Goal: Information Seeking & Learning: Learn about a topic

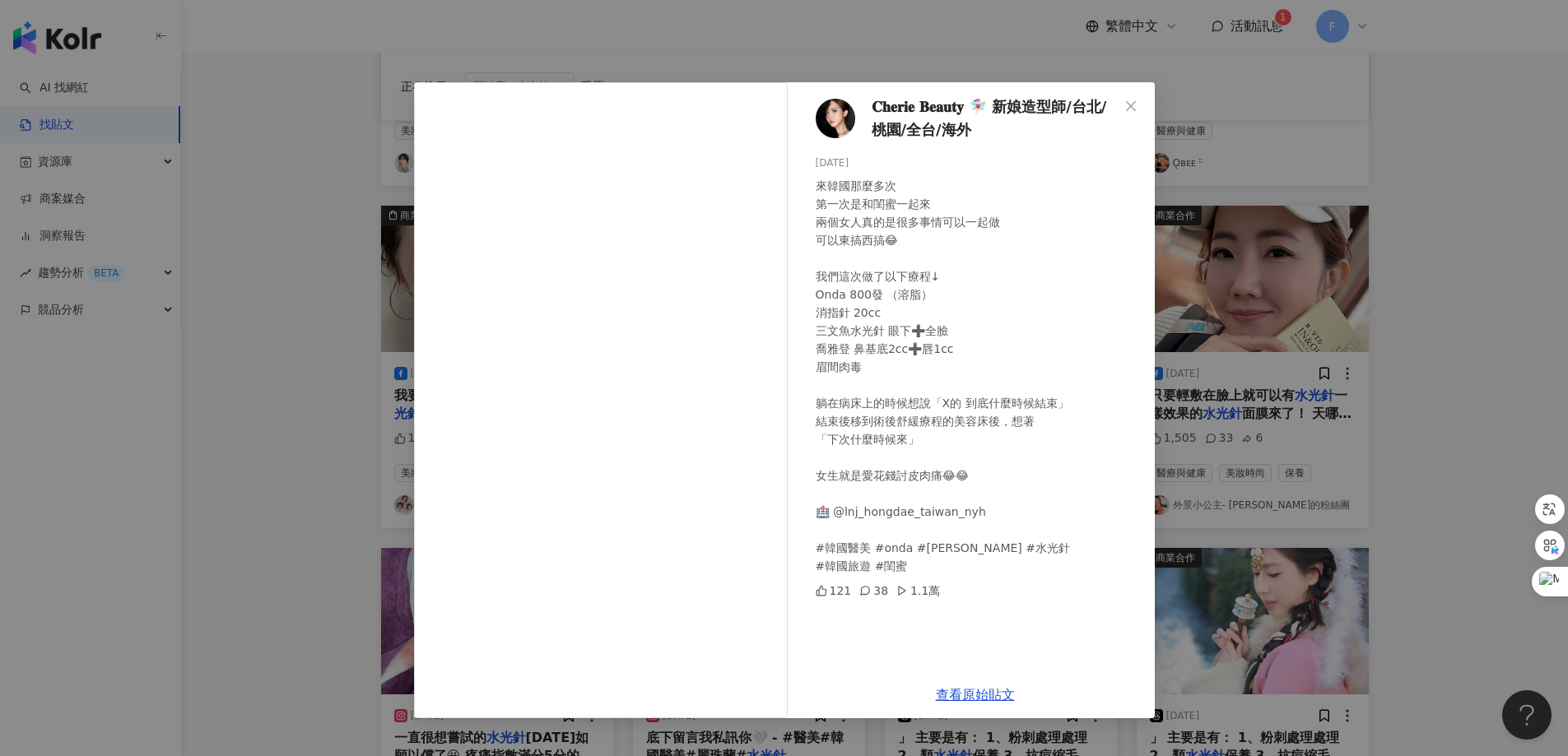
click at [1133, 103] on span "Close" at bounding box center [1131, 105] width 33 height 13
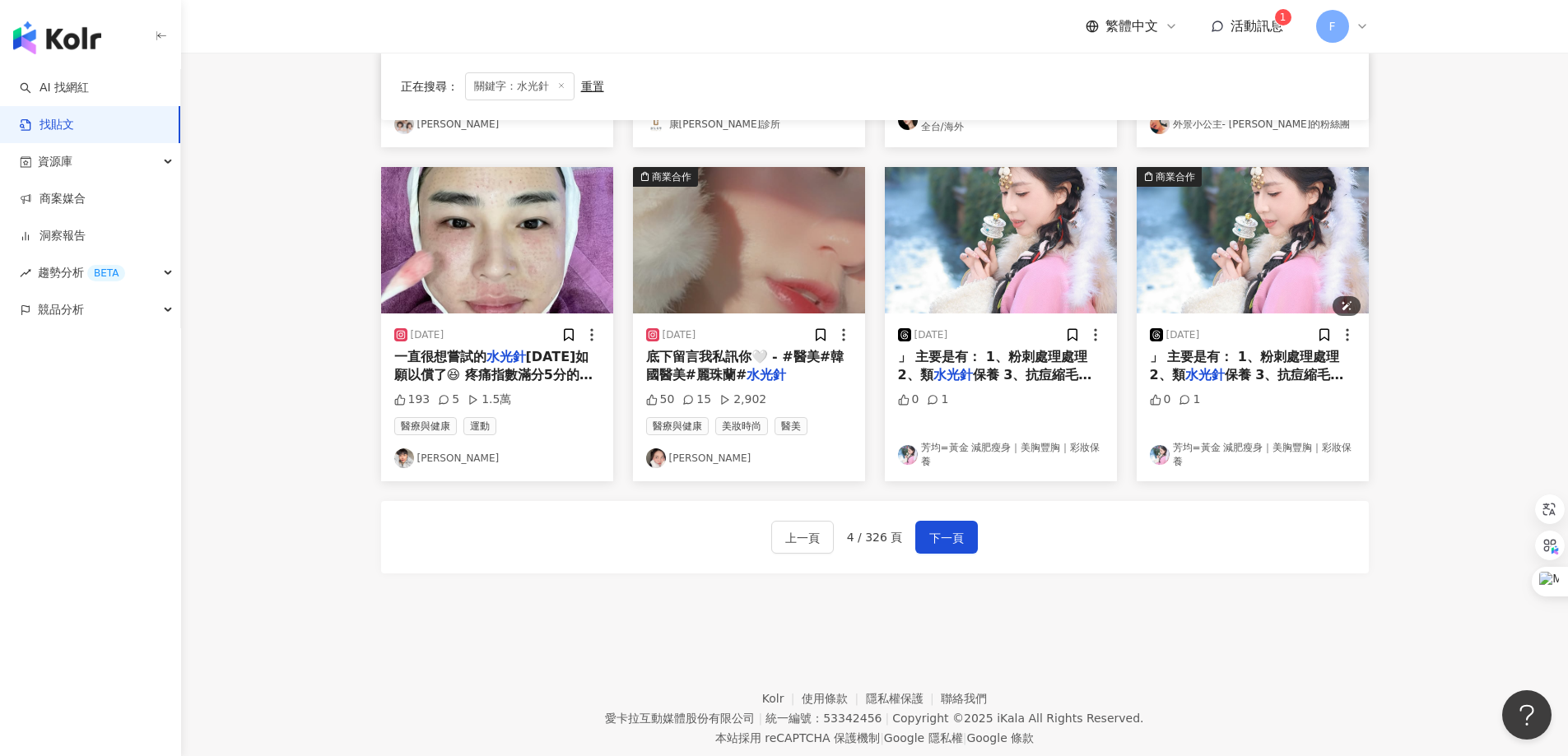
scroll to position [834, 0]
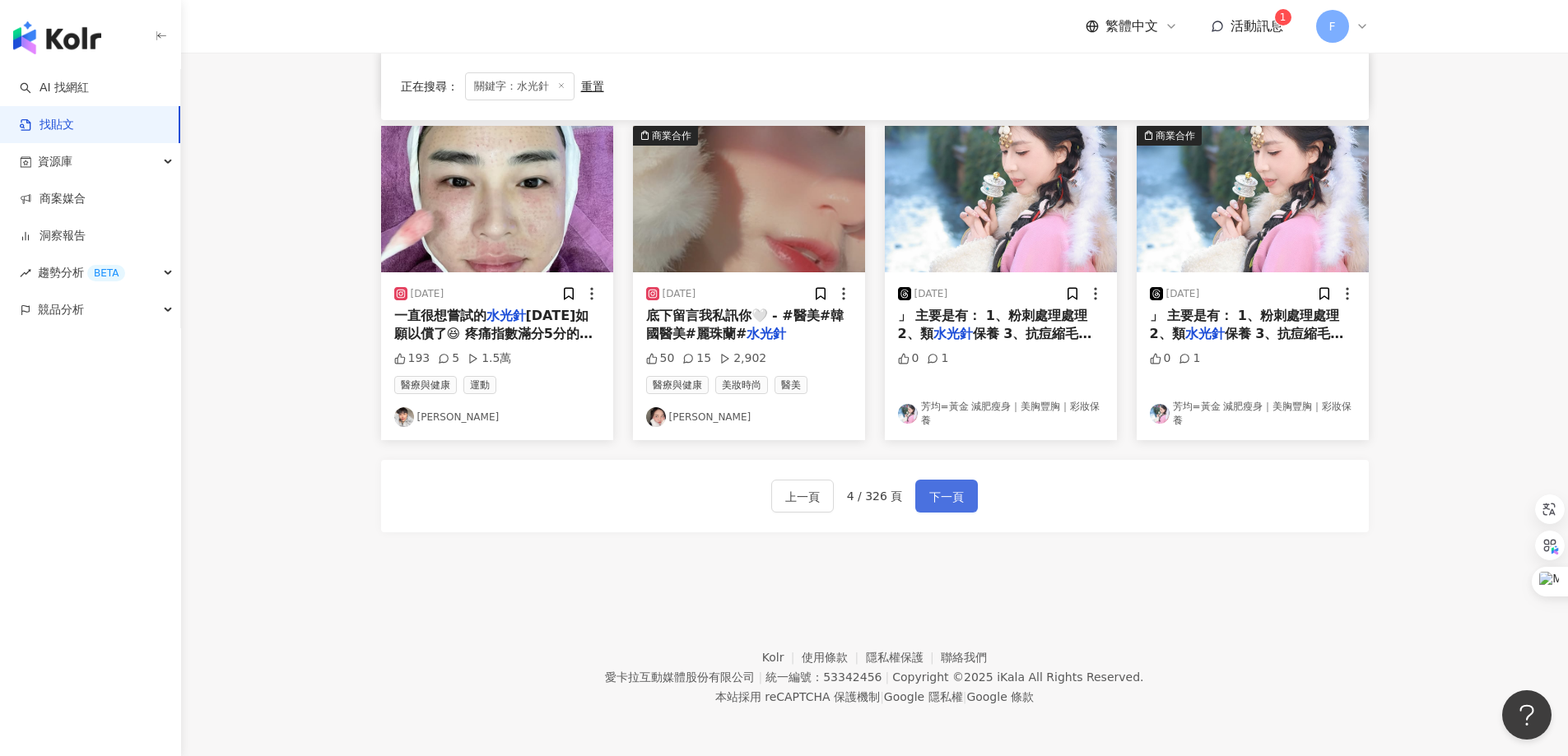
click at [958, 507] on span "下一頁" at bounding box center [946, 496] width 34 height 20
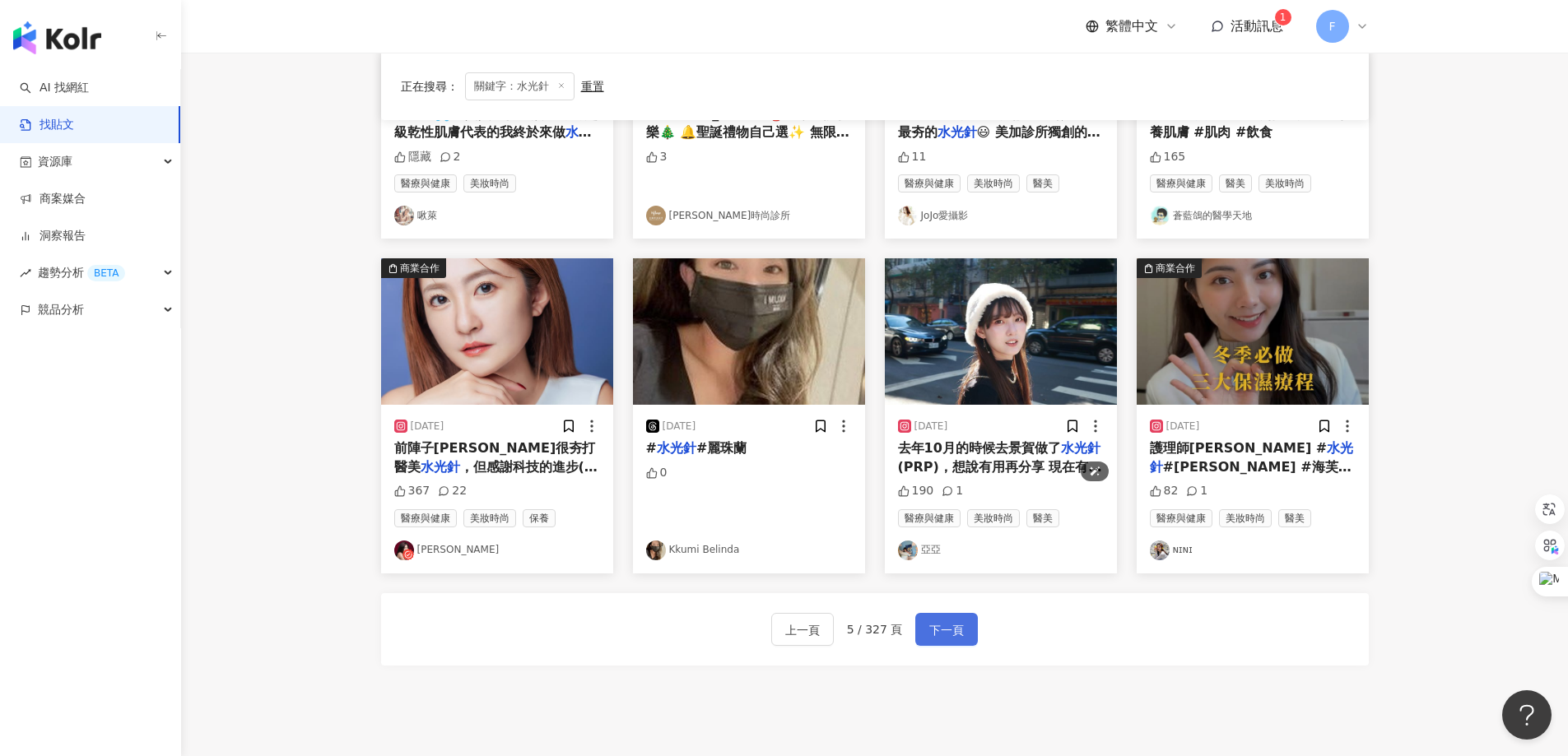
scroll to position [826, 0]
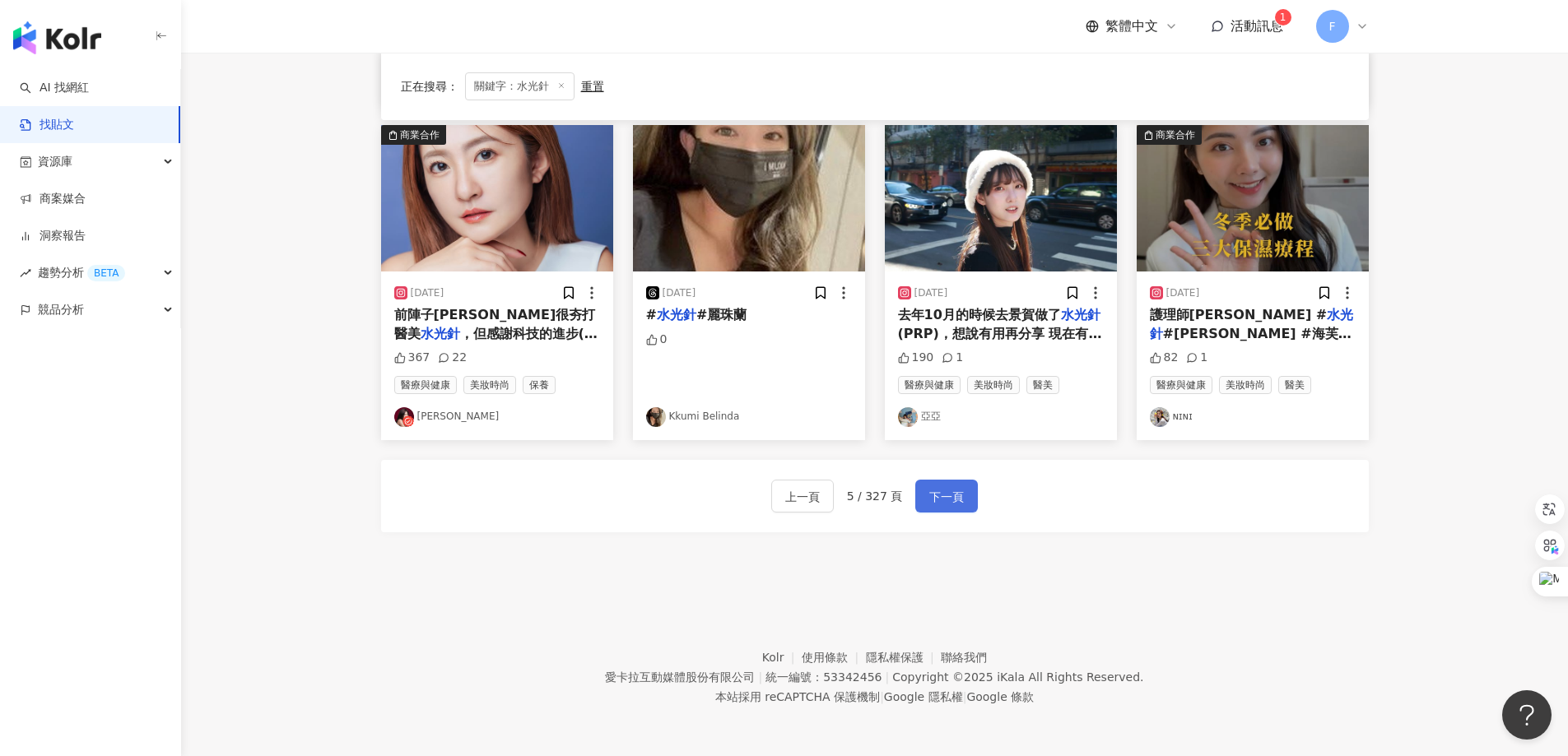
click at [945, 505] on span "下一頁" at bounding box center [946, 496] width 34 height 20
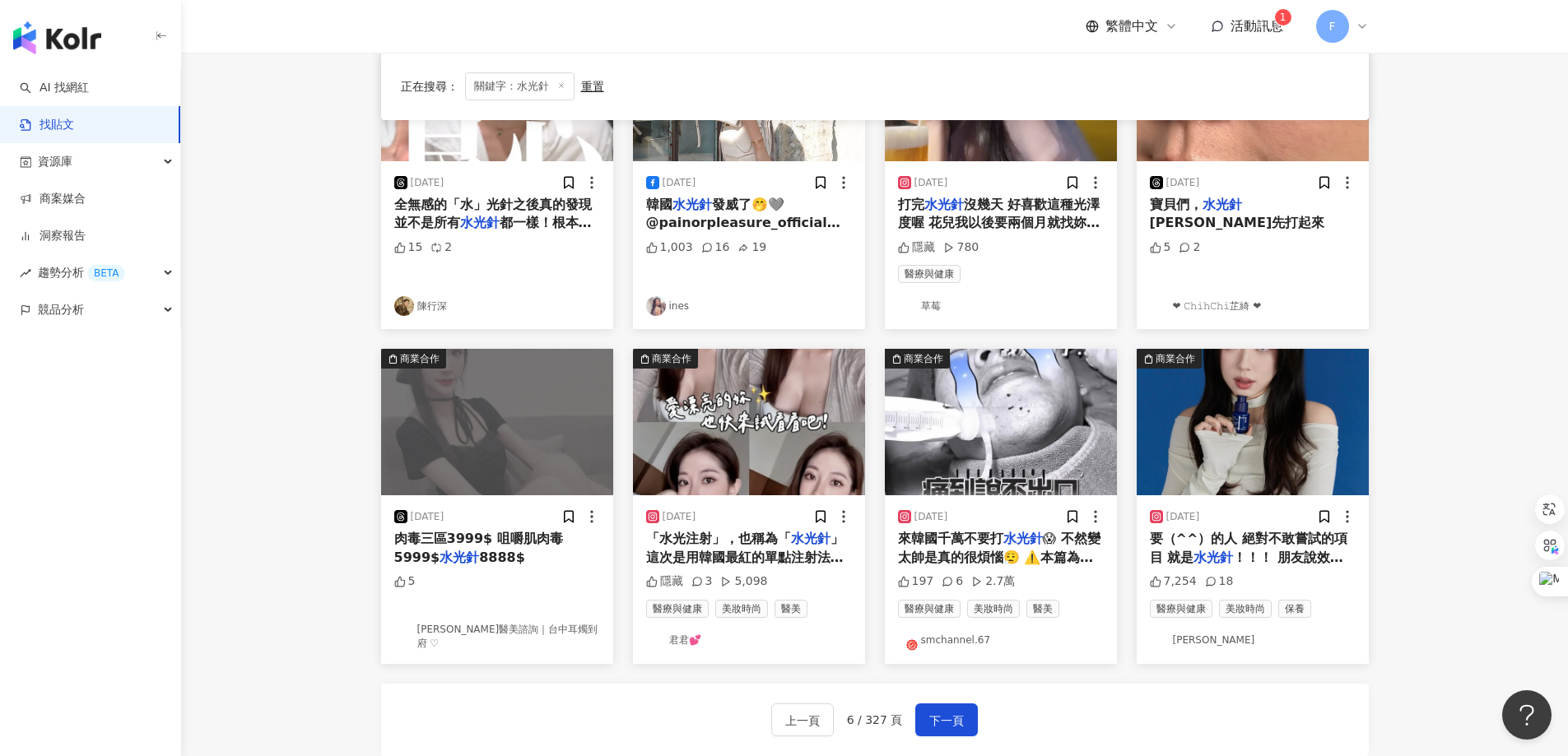
scroll to position [579, 0]
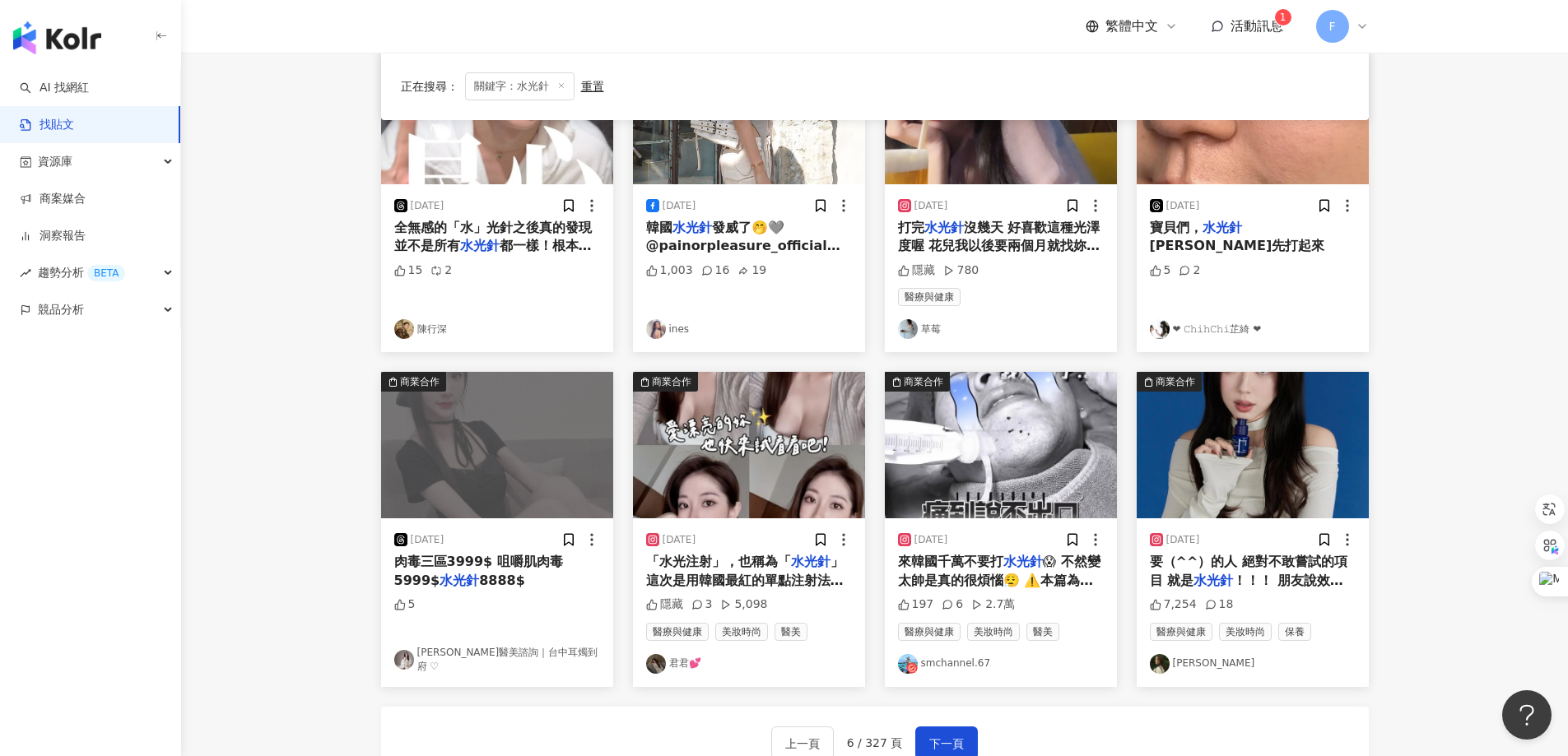
click at [791, 581] on span "」 這次是用韓國最紅的單點注射法💉 就是透過微針將有助於肌膚的營養成份 精準且均勻打進臉部肌膚，讓成分直達真皮層肌底 就像敷著一層水面膜的效果，是一種微創性的…" at bounding box center [748, 653] width 203 height 200
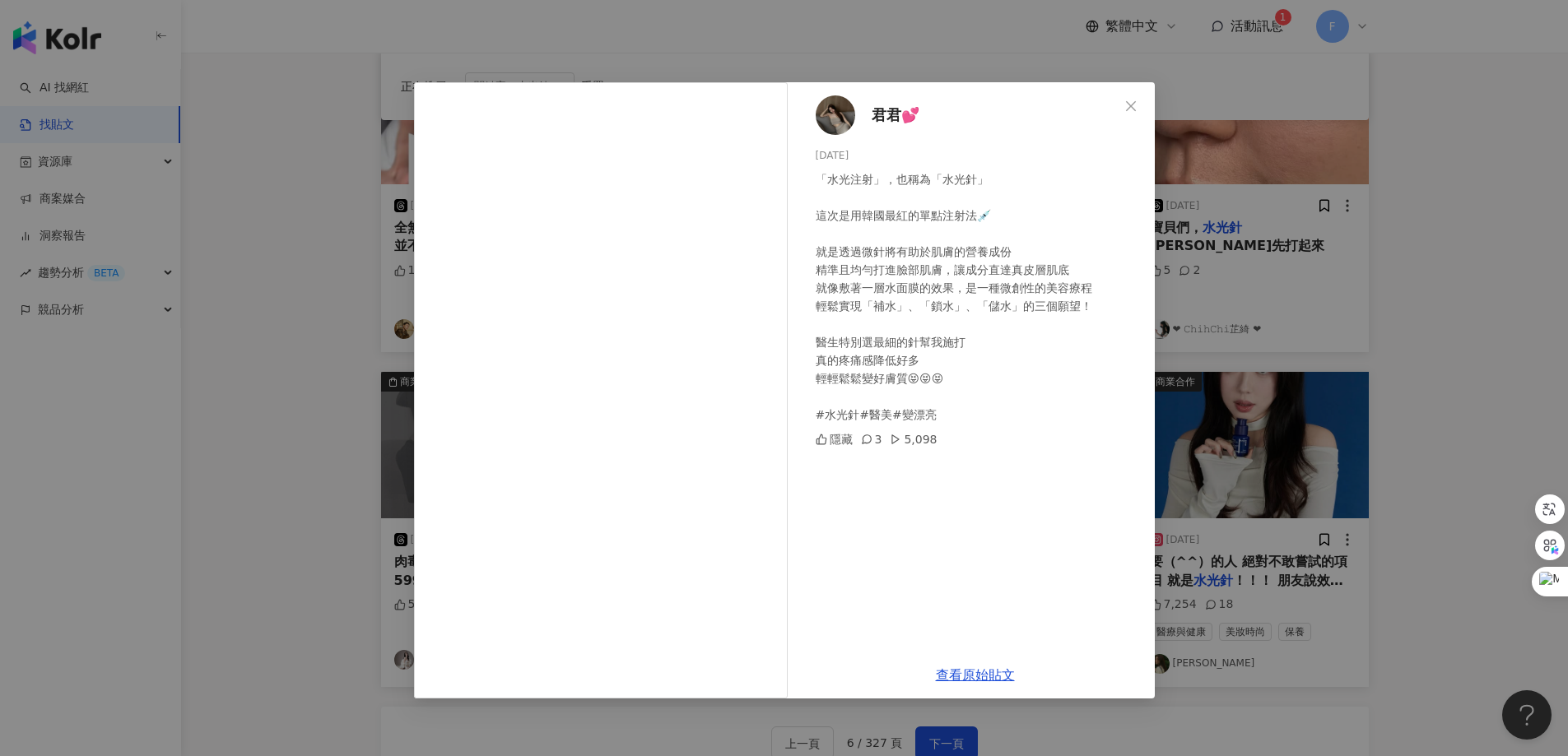
click at [891, 114] on span "君君💕" at bounding box center [896, 115] width 48 height 23
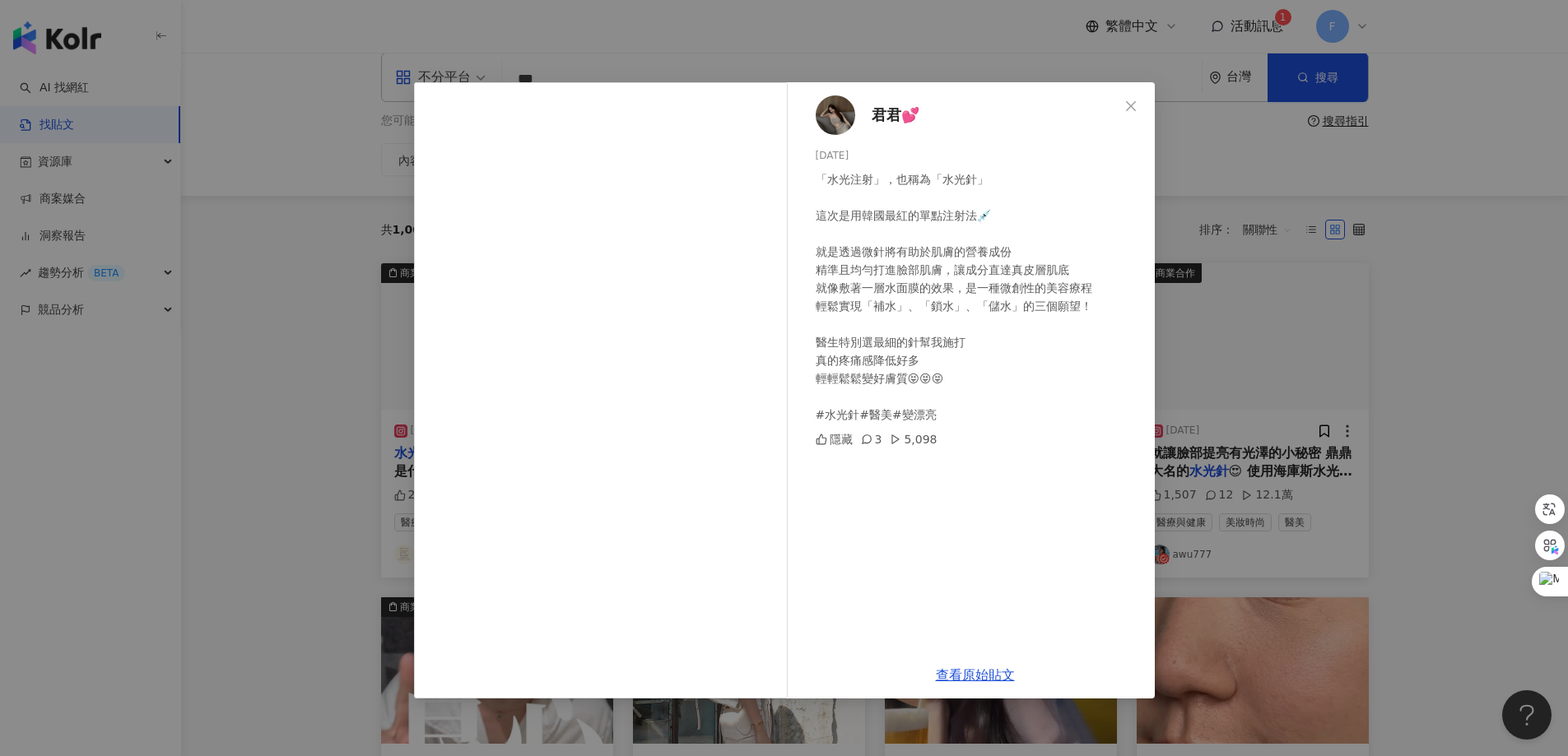
scroll to position [3, 0]
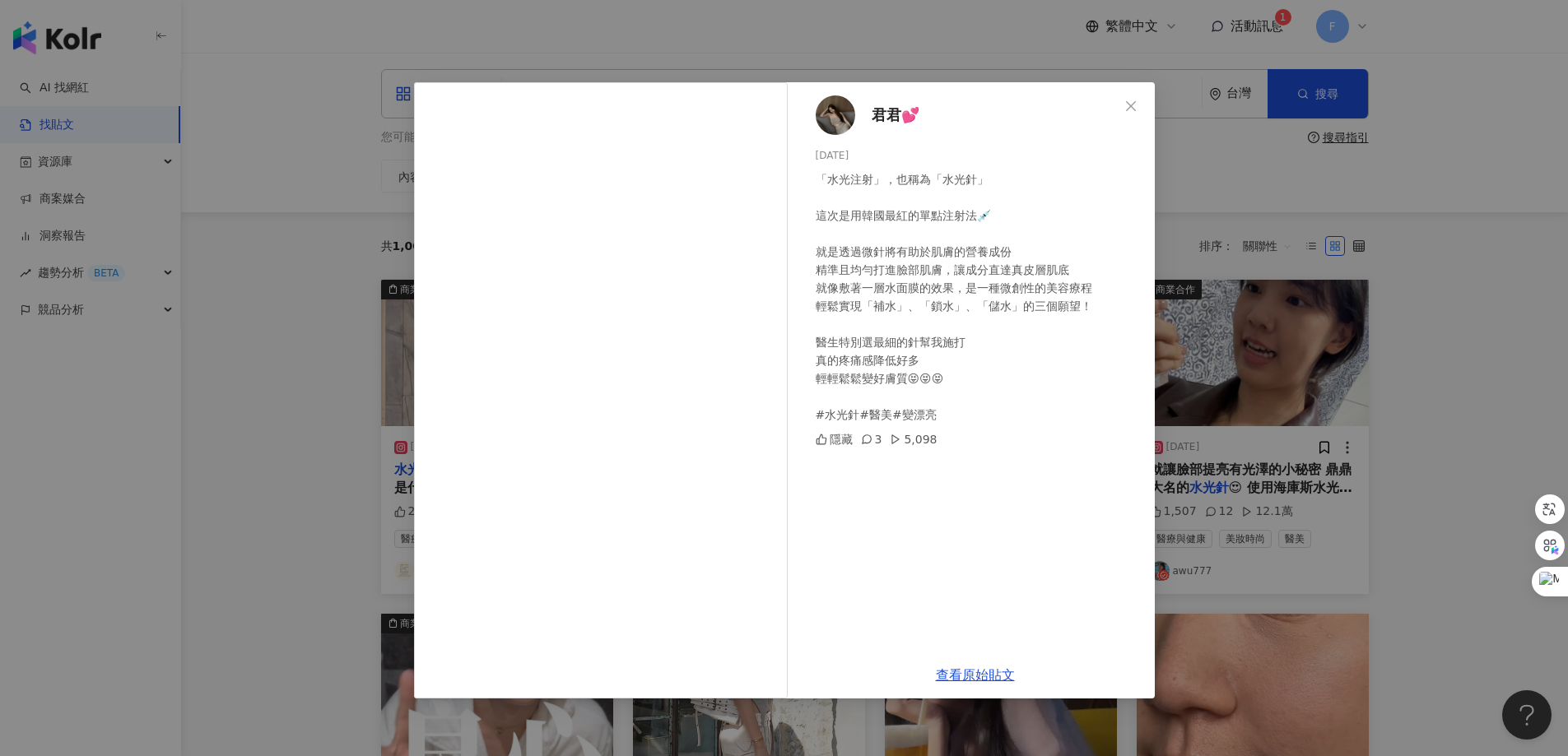
click at [1138, 111] on span "Close" at bounding box center [1131, 105] width 33 height 13
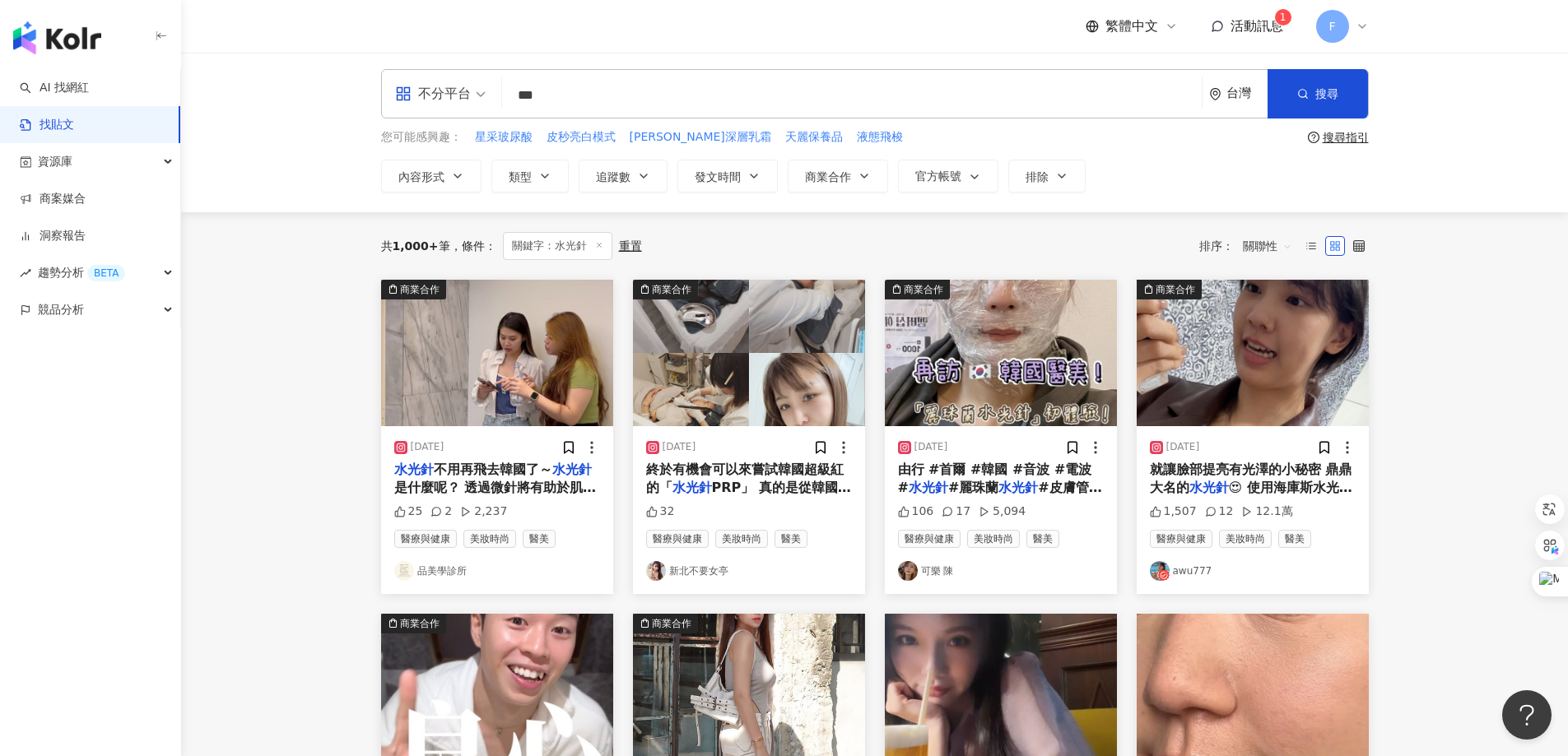
drag, startPoint x: 573, startPoint y: 99, endPoint x: 484, endPoint y: 102, distance: 89.1
click at [484, 102] on div "不分平台 水光針 *** 台灣 搜尋" at bounding box center [874, 94] width 988 height 50
click at [477, 95] on span "不分平台" at bounding box center [441, 93] width 91 height 27
click at [1276, 99] on button "搜尋" at bounding box center [1317, 94] width 100 height 50
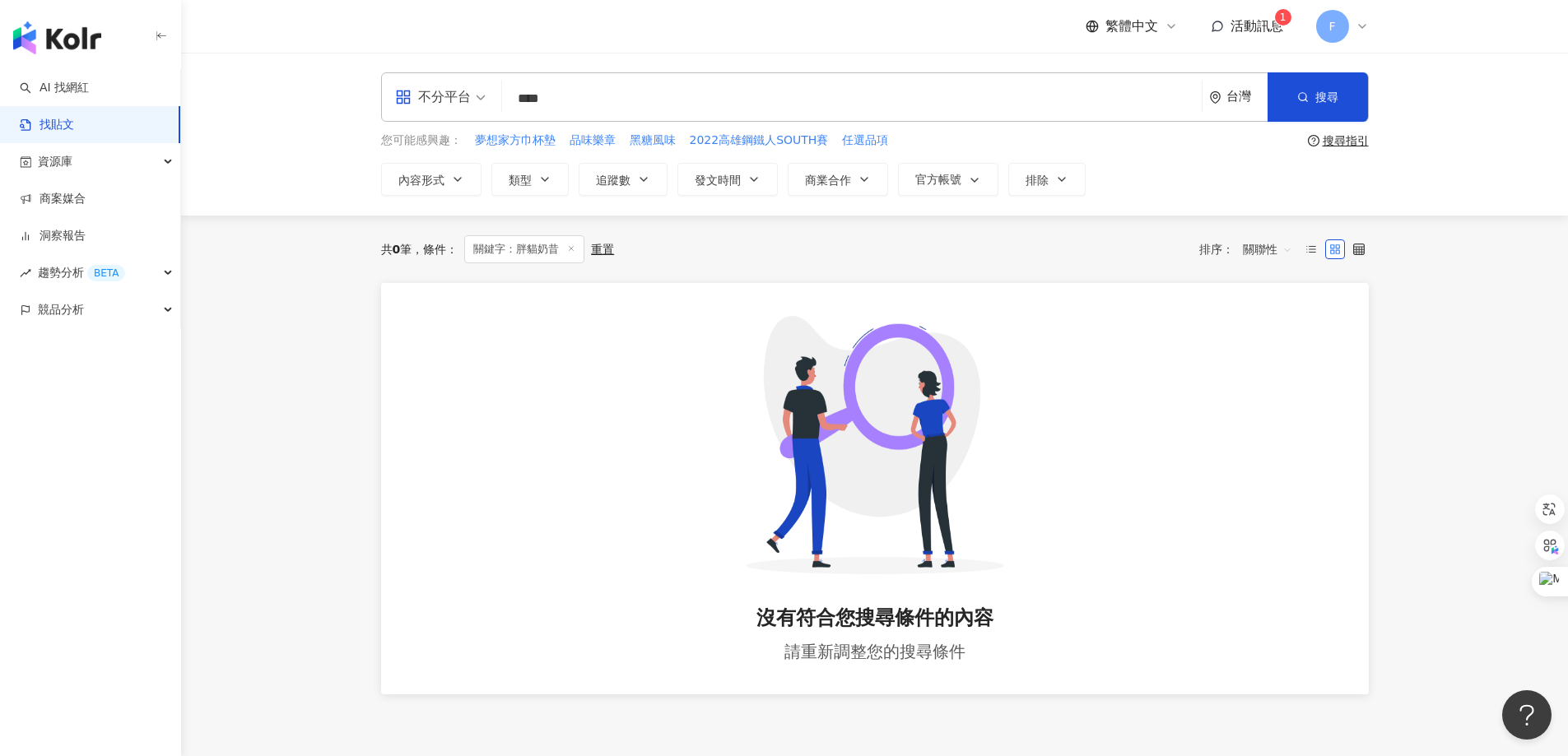
click at [1285, 250] on span "關聯性" at bounding box center [1268, 249] width 50 height 27
click at [1257, 311] on div "互動數" at bounding box center [1270, 310] width 46 height 18
click at [1306, 97] on circle "button" at bounding box center [1301, 96] width 8 height 8
drag, startPoint x: 602, startPoint y: 99, endPoint x: 446, endPoint y: 92, distance: 156.2
click at [446, 92] on div "不分平台 胖貓奶昔 **** 台灣 搜尋" at bounding box center [874, 97] width 988 height 50
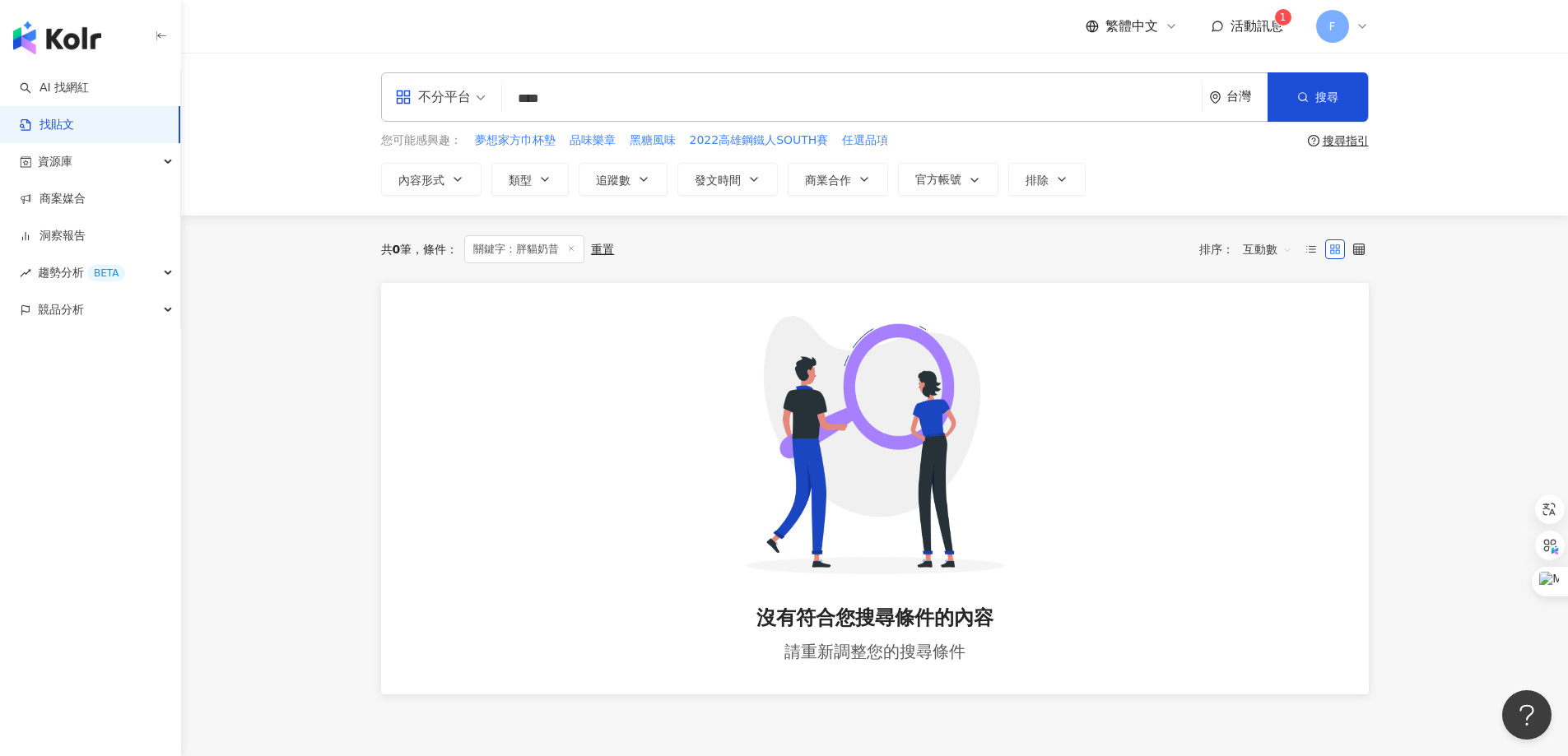
paste input "search"
type input "***"
click at [1303, 92] on icon "button" at bounding box center [1302, 97] width 11 height 11
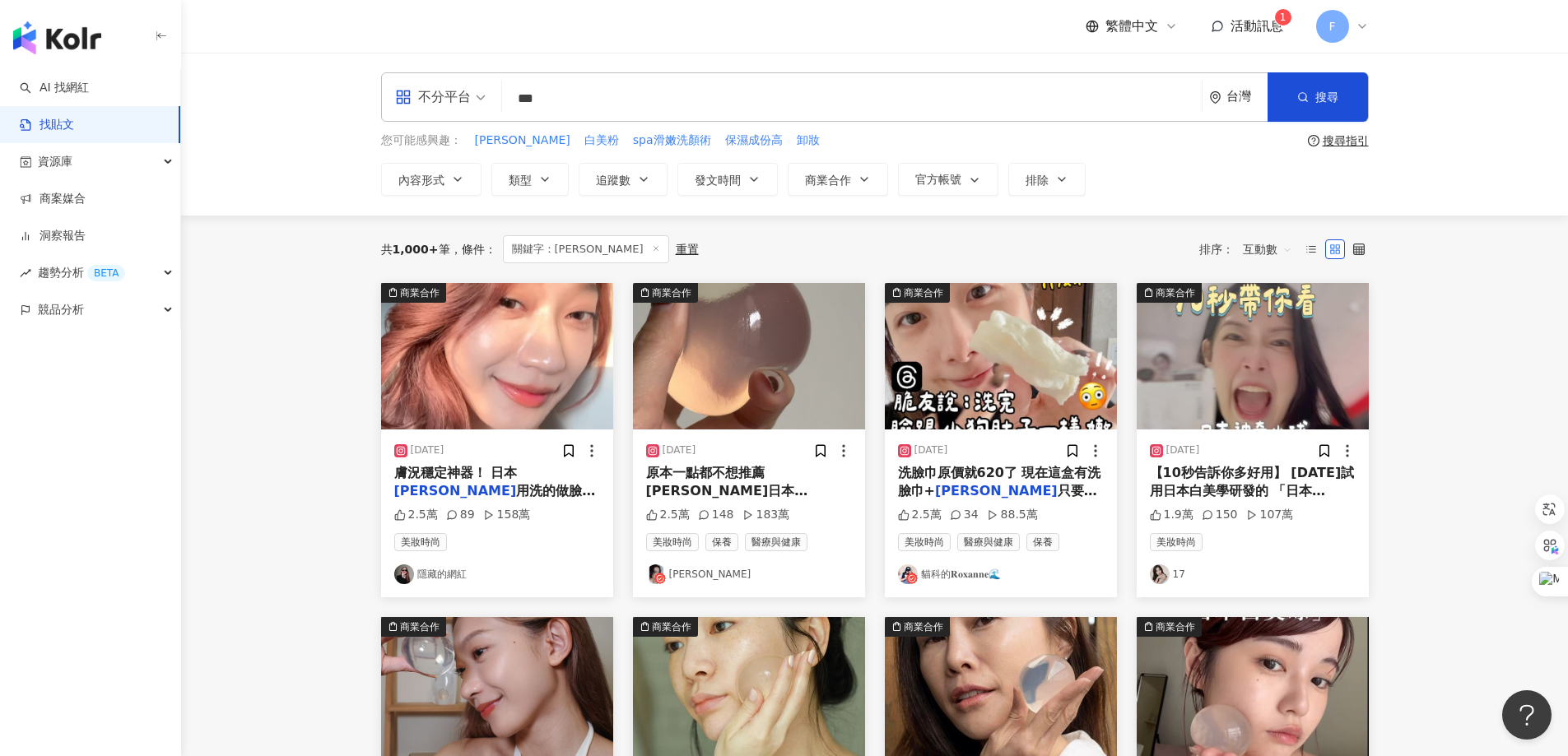
click at [756, 456] on div "2024/10/2" at bounding box center [749, 450] width 206 height 16
click at [759, 501] on span "真的太神奇了 讓賀姐我死心踏地😚 如果你膚況平常保養得很好 也有絕對自信 （相機也拍不出任何瑕疵 那千萬不要買 錢會丟水裡 一開始真的心痛死 感覺不出優點🫠 …" at bounding box center [748, 583] width 202 height 163
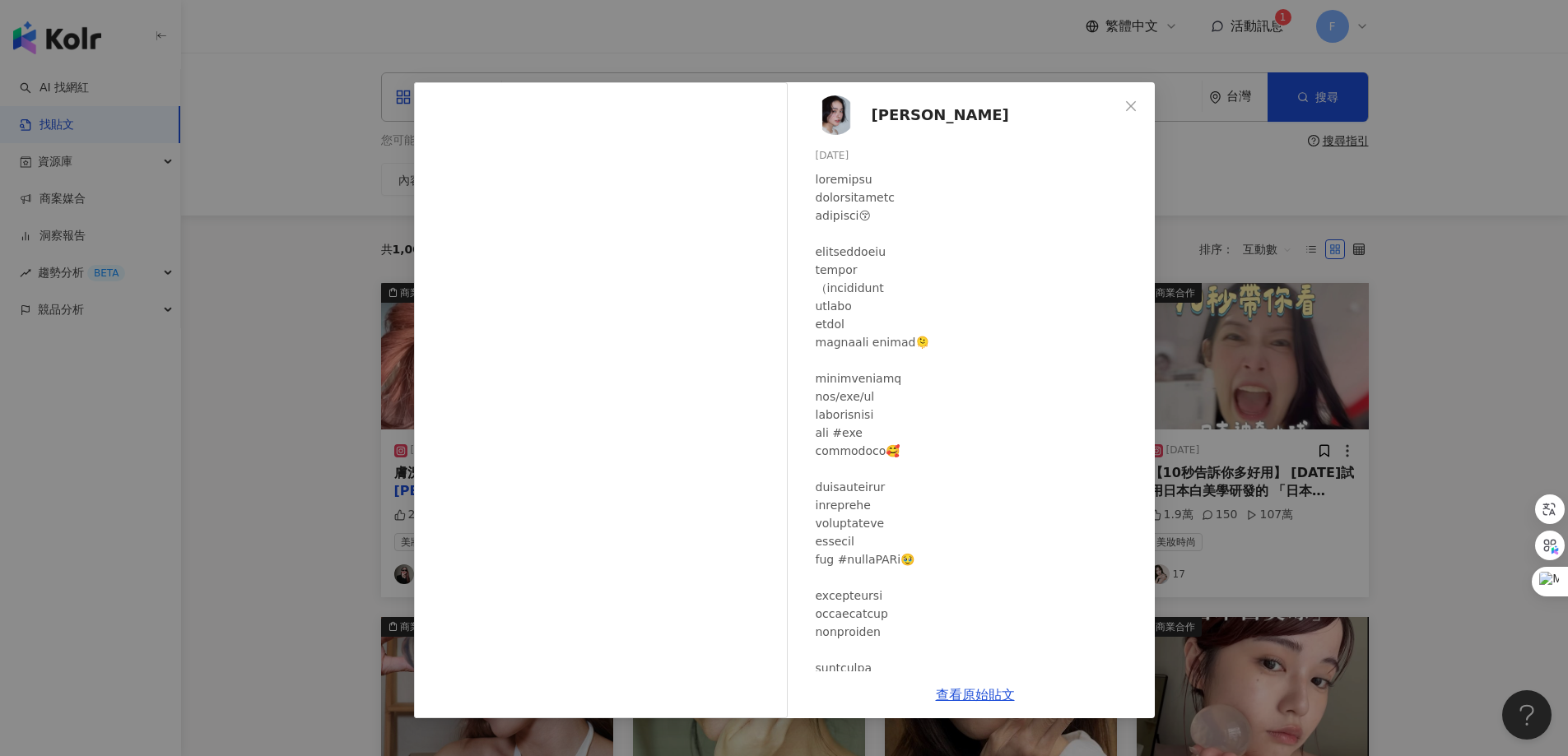
click at [1444, 273] on div "小賀 Joanna 2024/10/2 2.5萬 148 183萬 查看原始貼文" at bounding box center [784, 378] width 1568 height 756
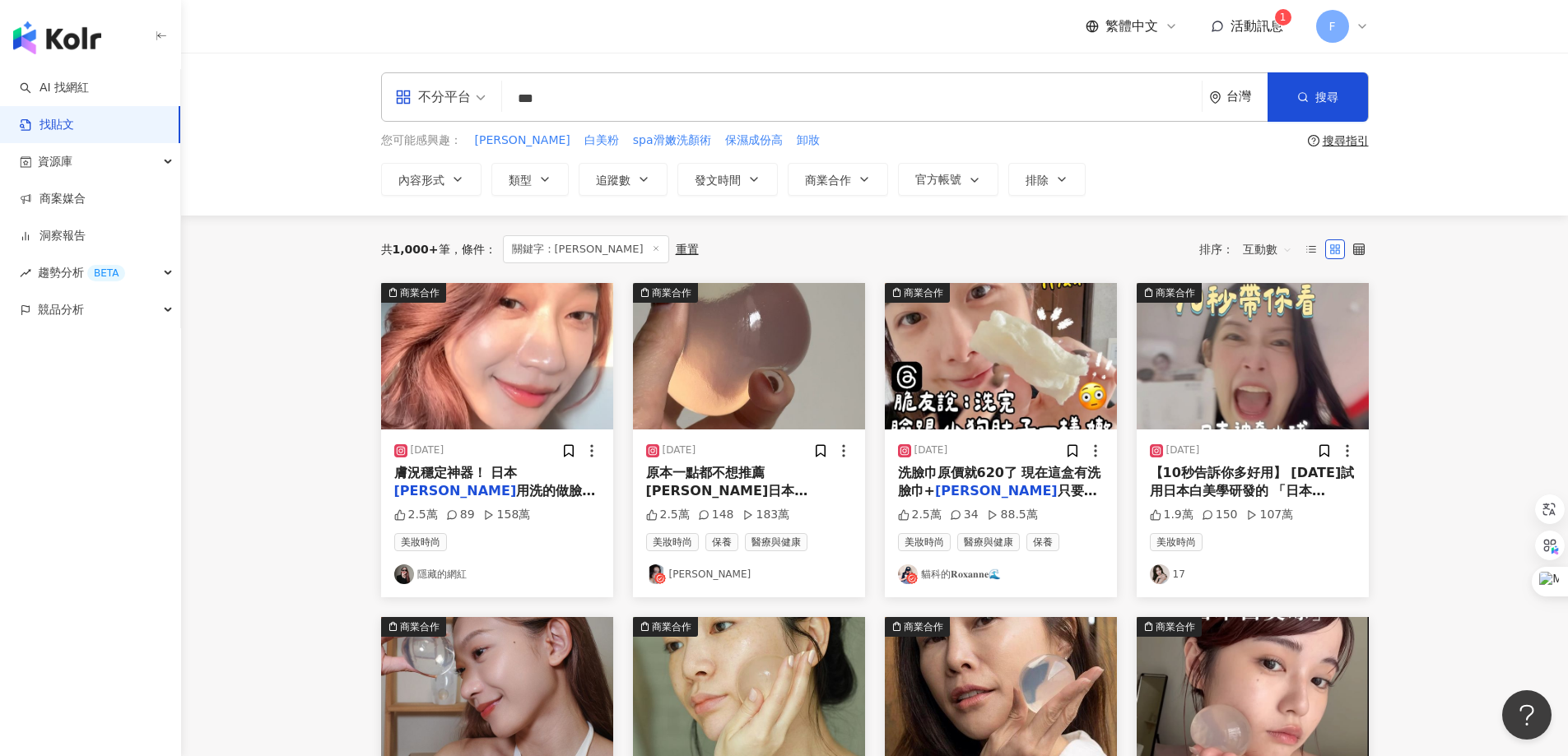
click at [980, 570] on link "貓科的𝐑𝐨𝐱𝐚𝐧𝐧𝐞🌊" at bounding box center [1000, 574] width 206 height 20
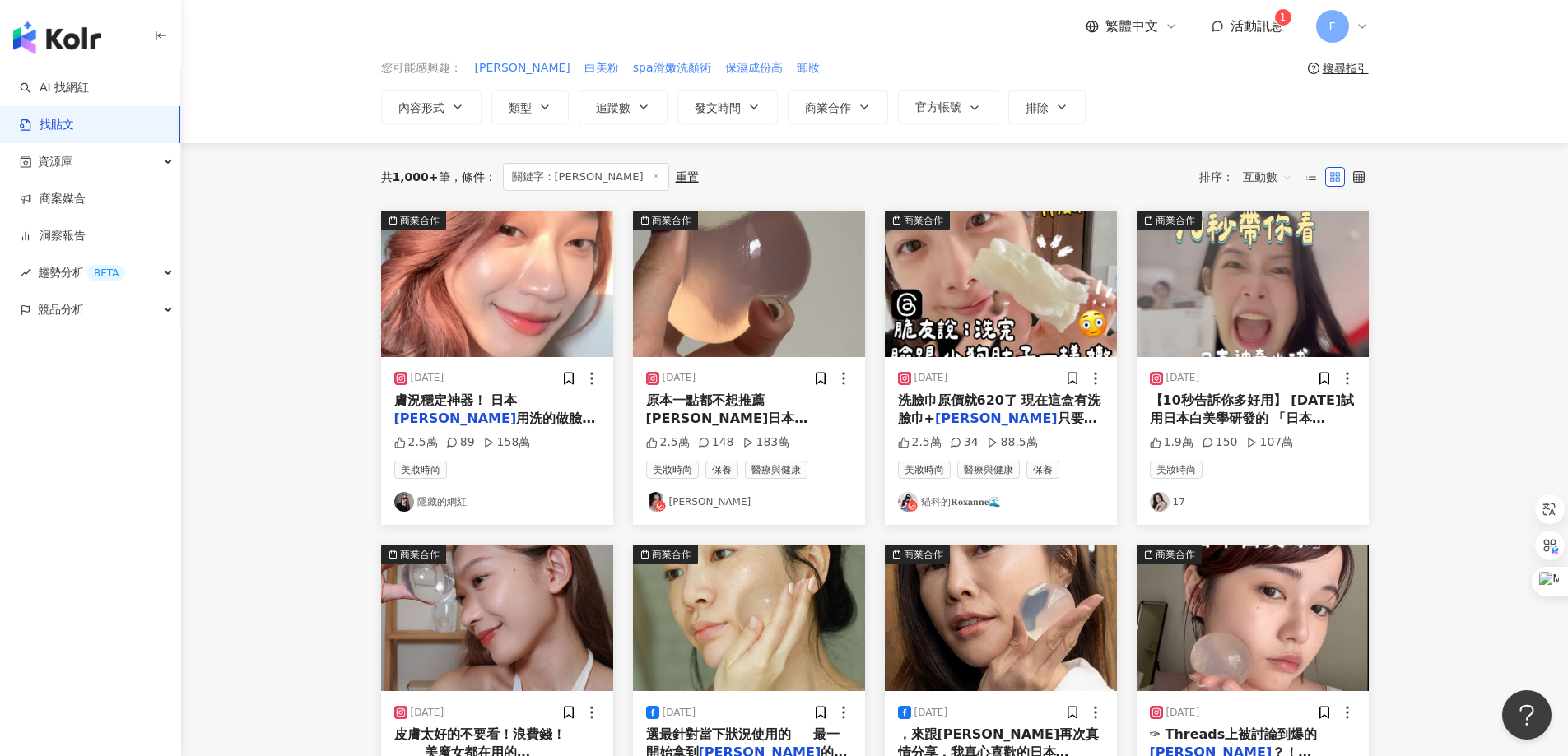
scroll to position [82, 0]
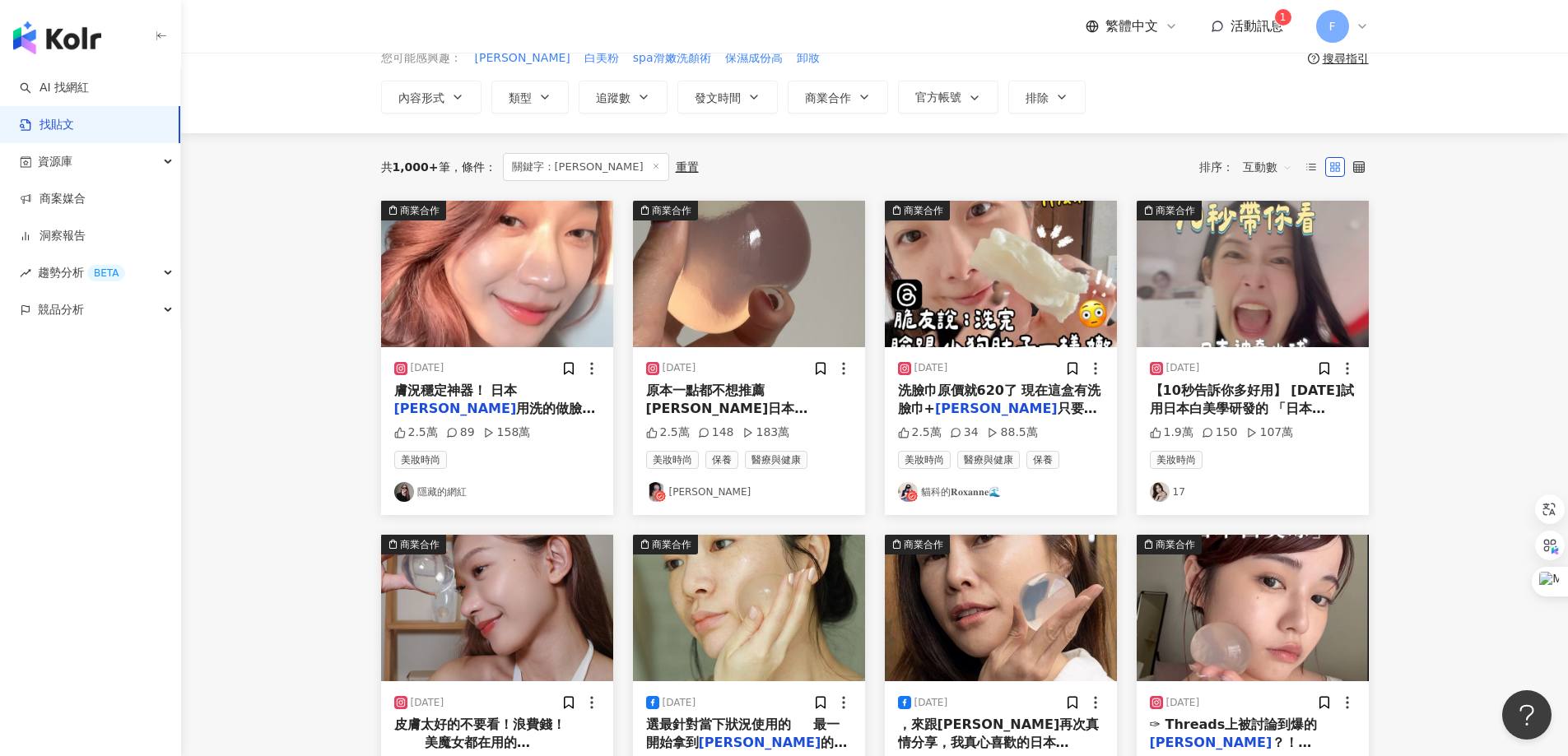
click at [1275, 399] on span "【10秒告訴你多好用】 今天試用日本白美學研發的 「日本" at bounding box center [1252, 399] width 205 height 33
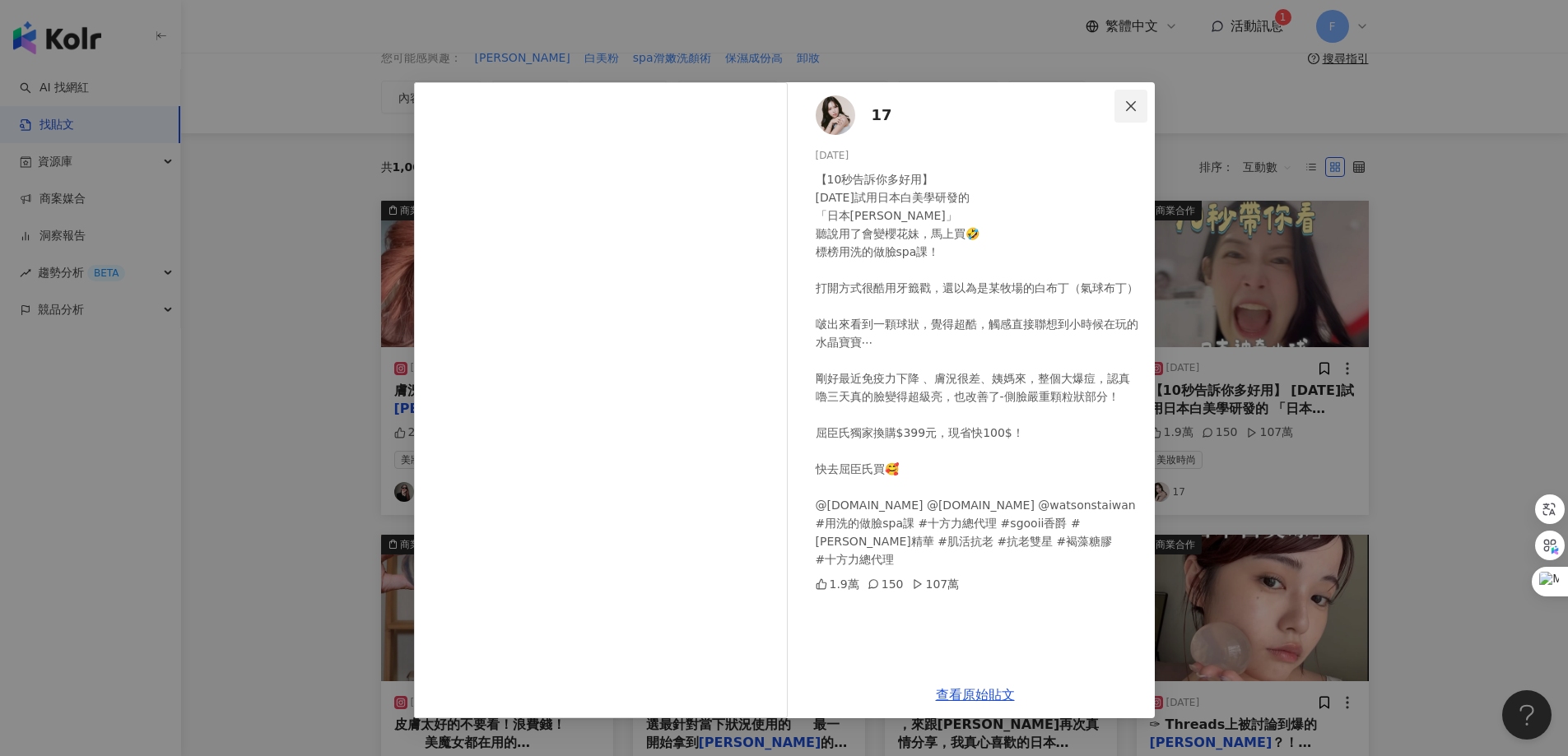
click at [1134, 110] on icon "close" at bounding box center [1131, 105] width 10 height 10
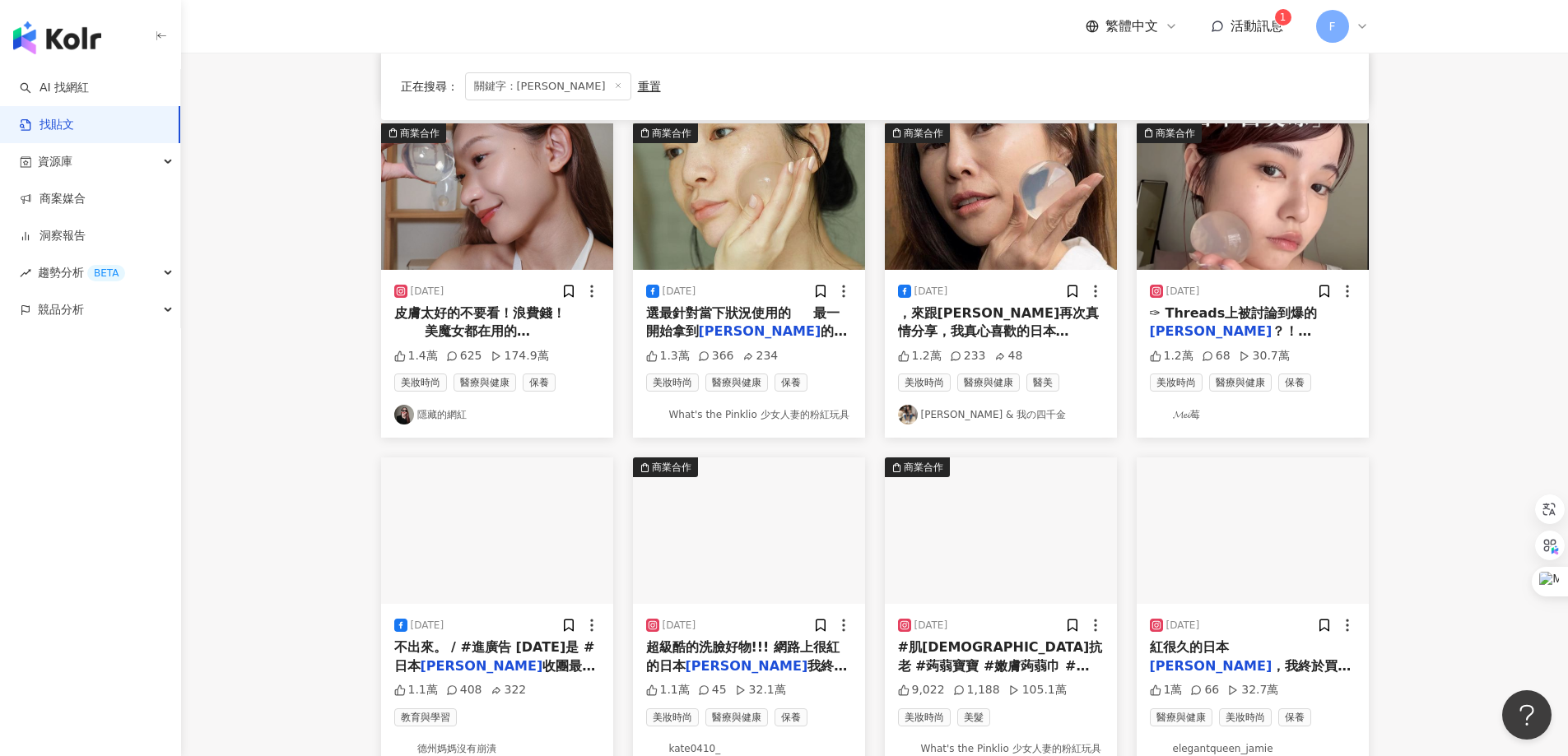
scroll to position [329, 0]
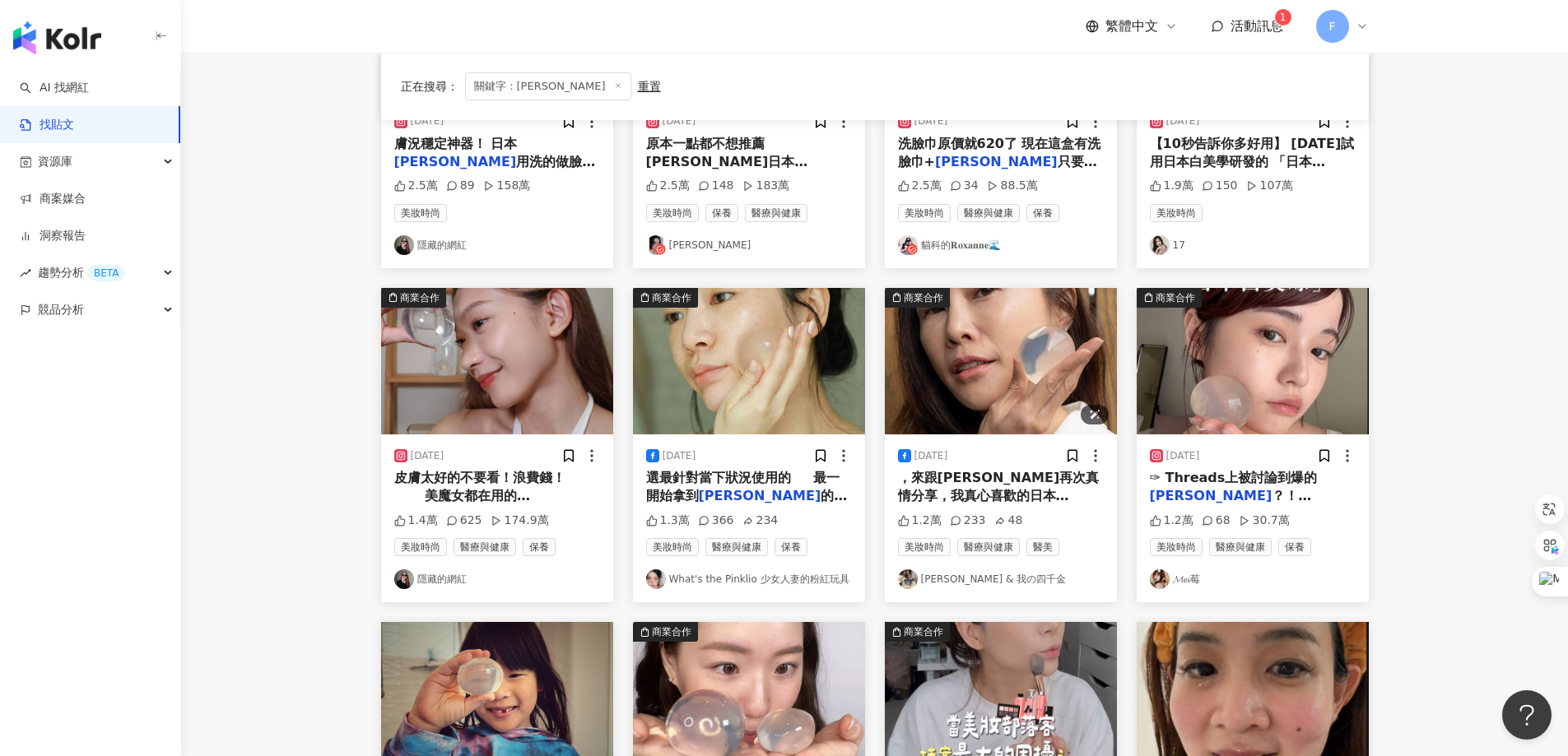
click at [1012, 405] on img at bounding box center [1000, 361] width 232 height 147
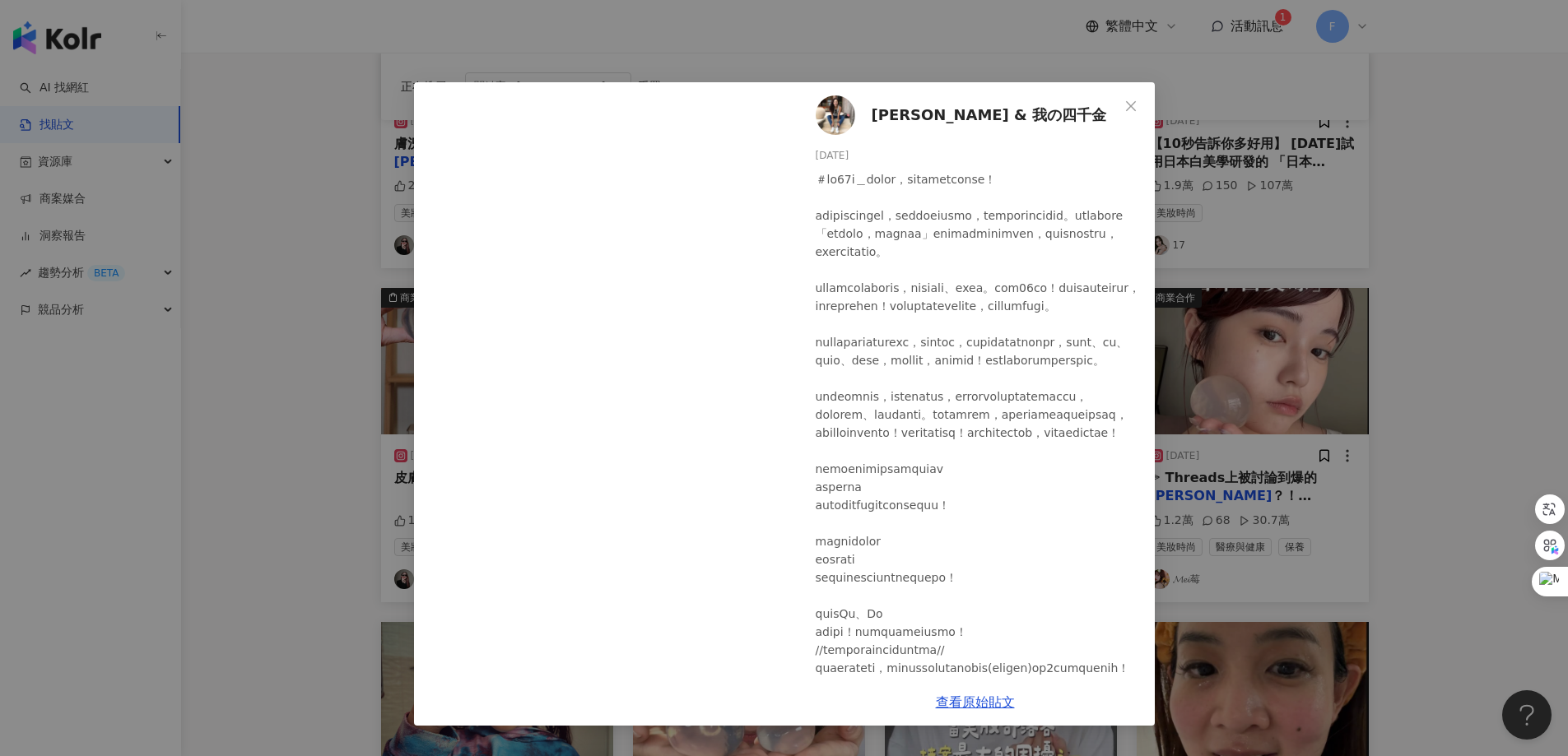
click at [916, 115] on span "Samantha & 我の四千金" at bounding box center [989, 115] width 236 height 23
click at [1131, 103] on icon "close" at bounding box center [1130, 105] width 13 height 13
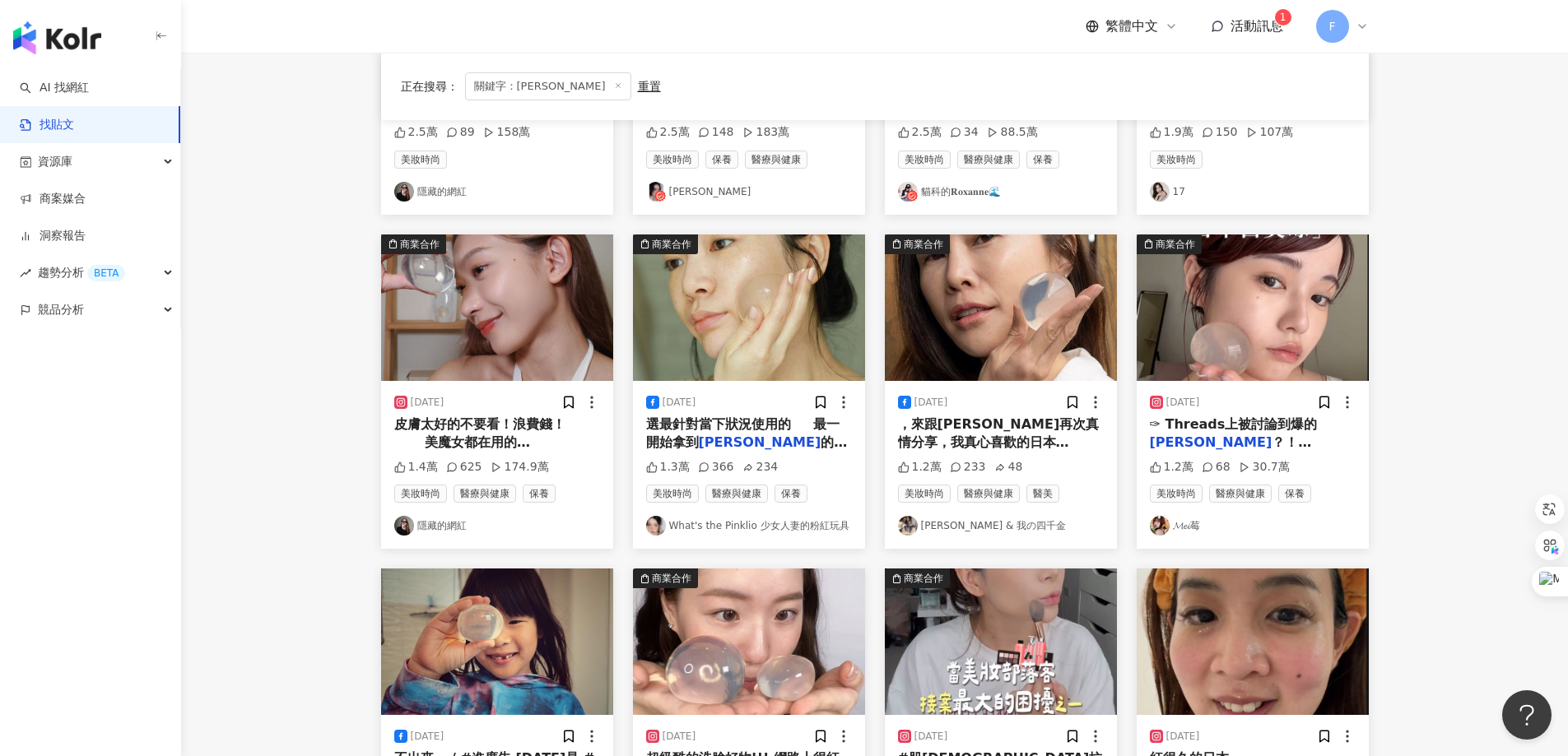
scroll to position [411, 0]
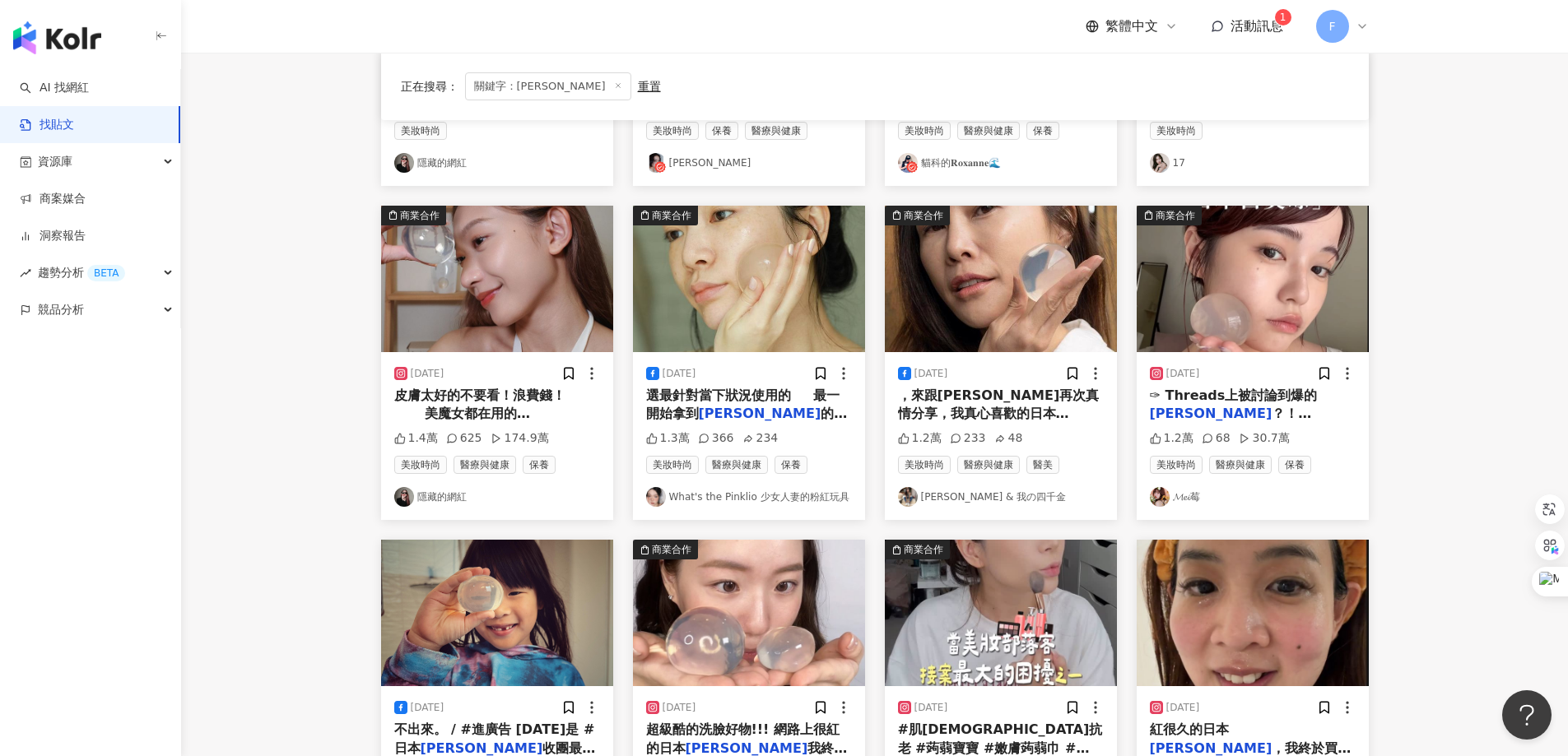
click at [1185, 495] on link "𝓜𝓮𝓲莓" at bounding box center [1253, 496] width 206 height 20
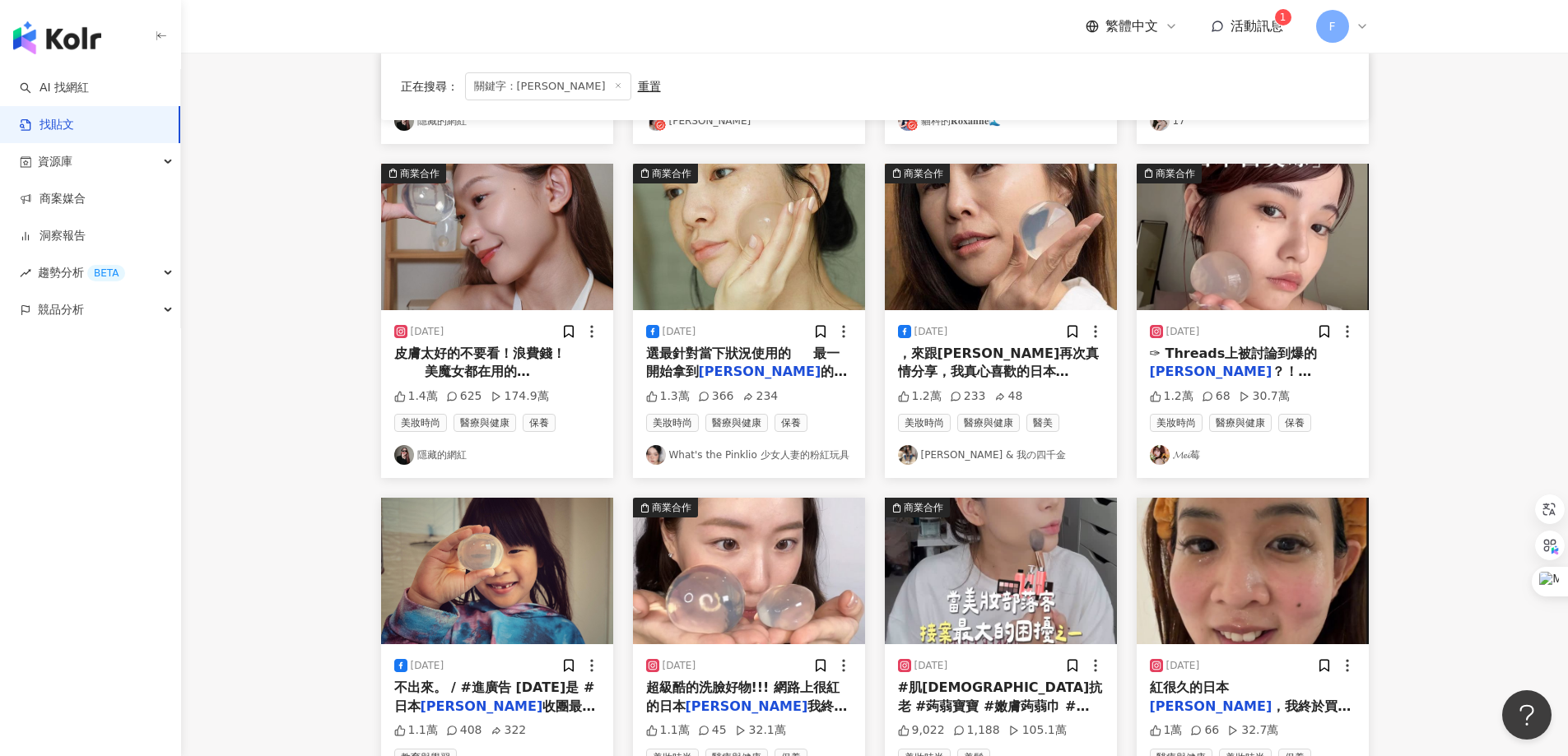
scroll to position [658, 0]
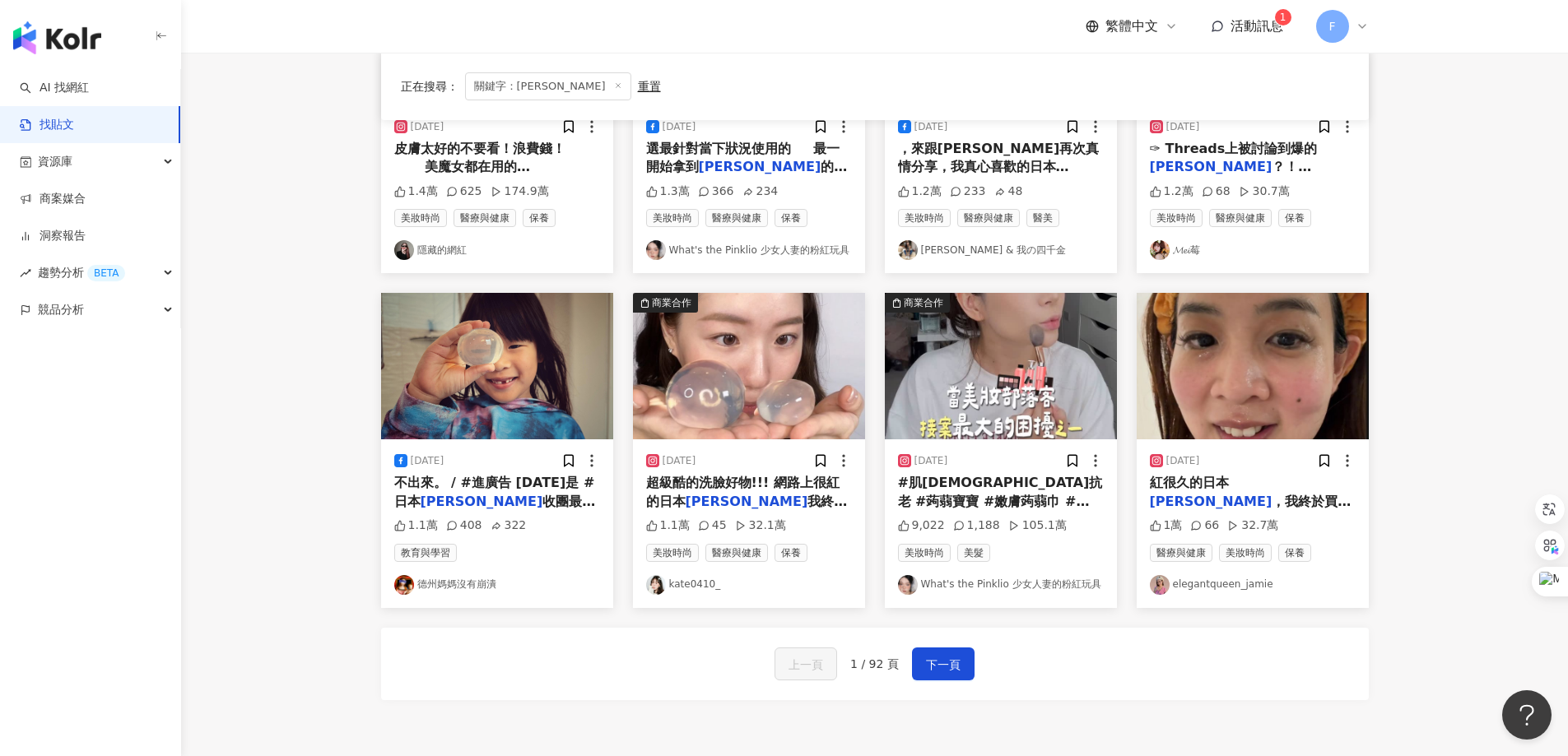
click at [700, 587] on link "kate0410_" at bounding box center [749, 585] width 206 height 20
click at [1244, 586] on link "elegantqueen_jamie" at bounding box center [1253, 585] width 206 height 20
click at [940, 669] on span "下一頁" at bounding box center [943, 664] width 34 height 20
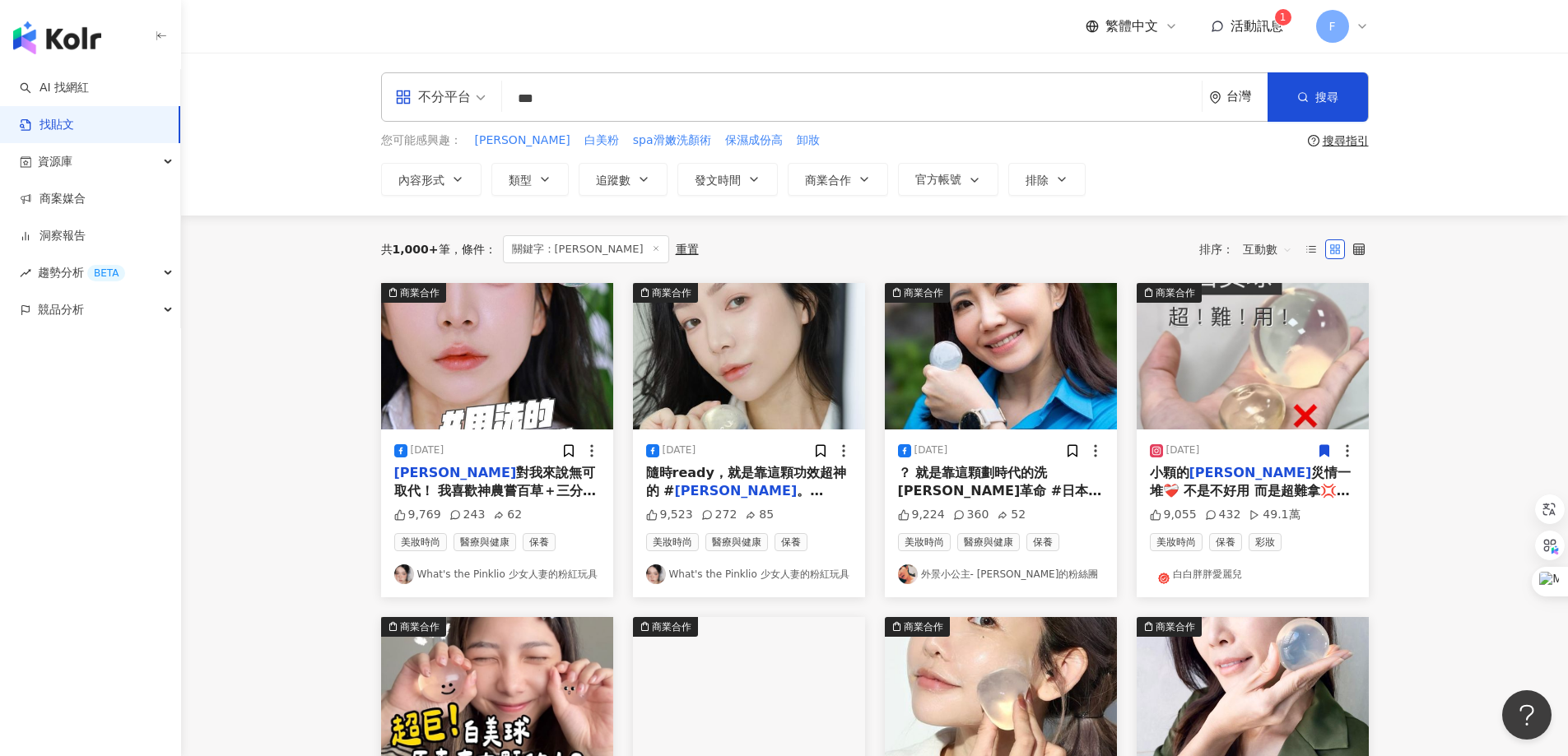
scroll to position [82, 0]
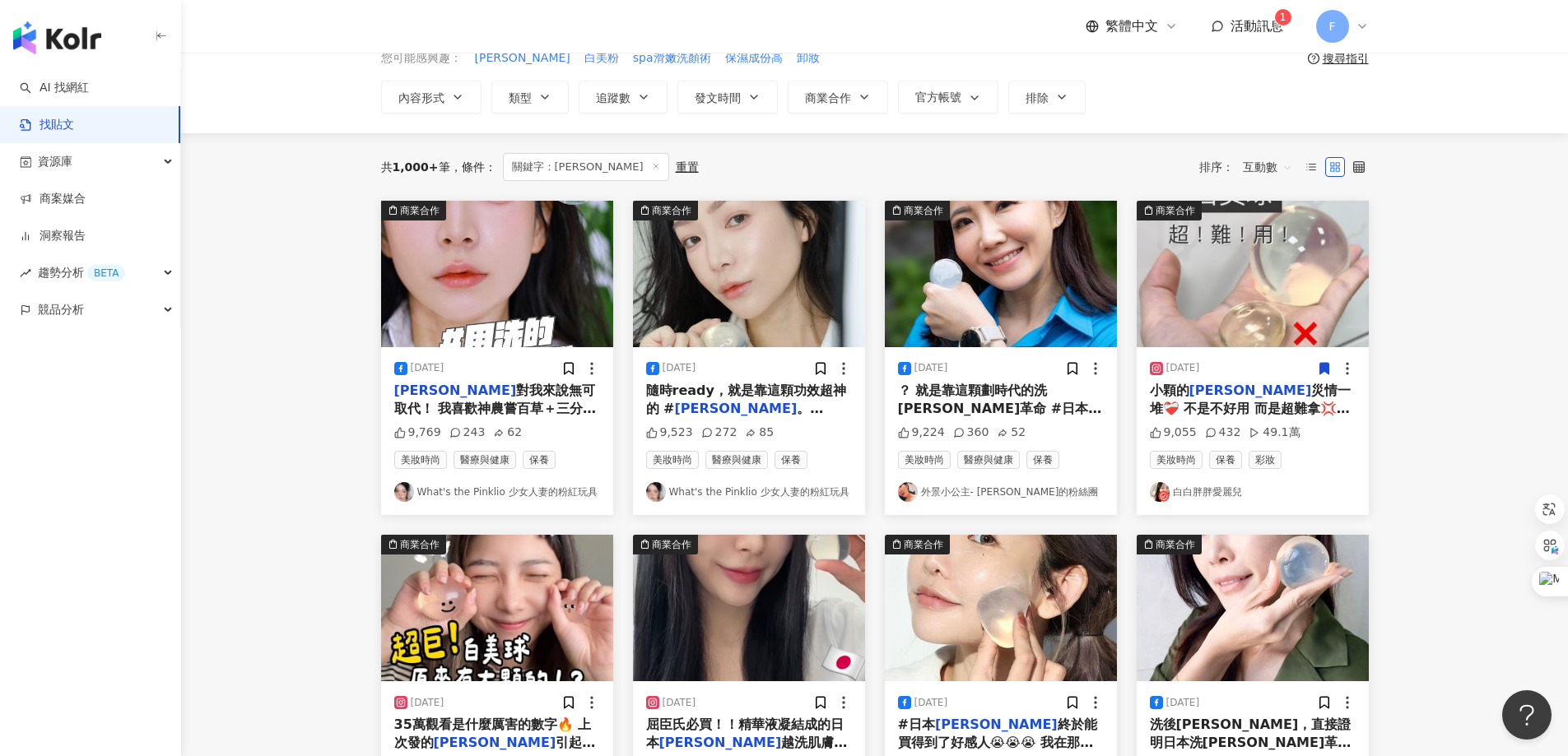
click at [1229, 491] on link "白白胖胖愛麗兒" at bounding box center [1253, 492] width 206 height 20
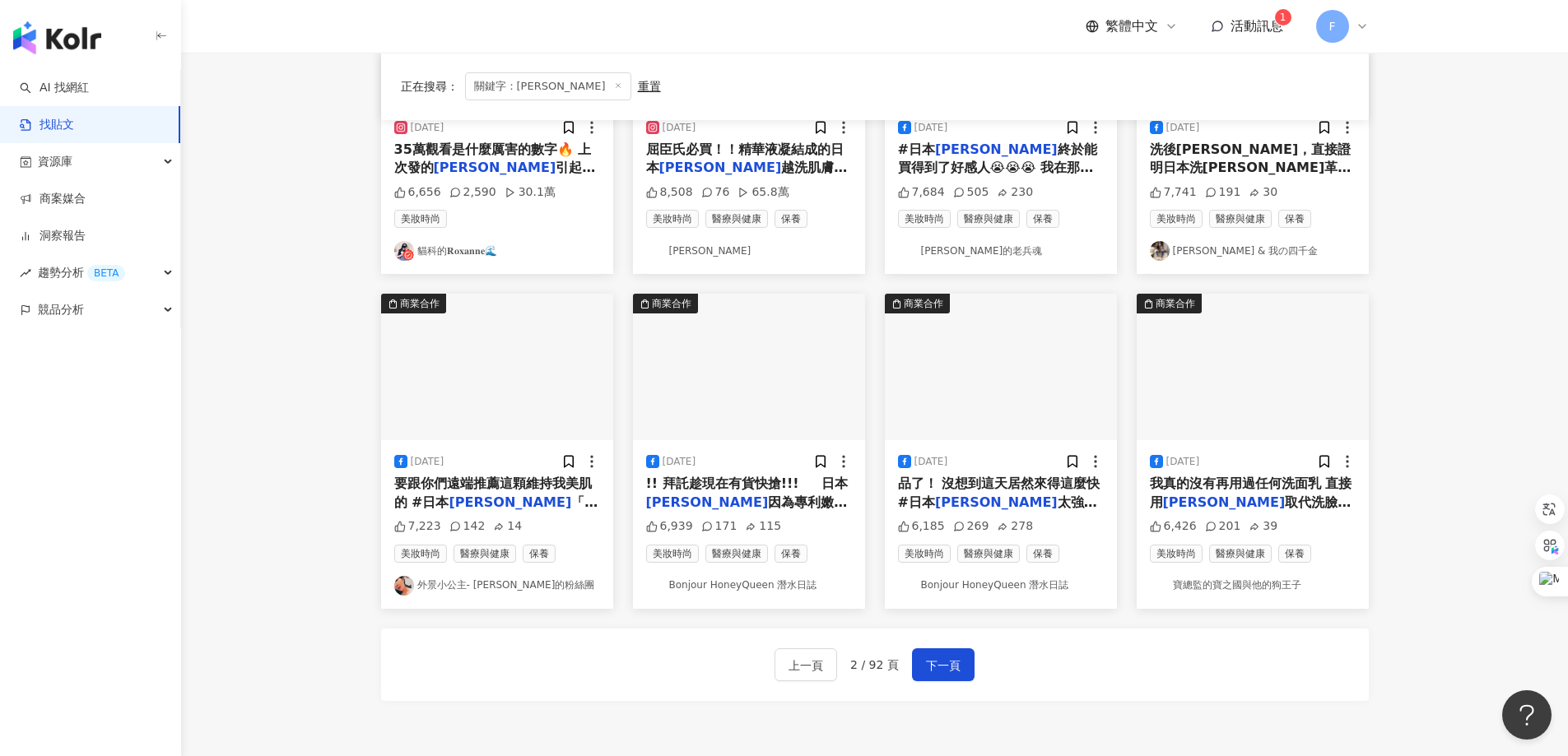
scroll to position [658, 0]
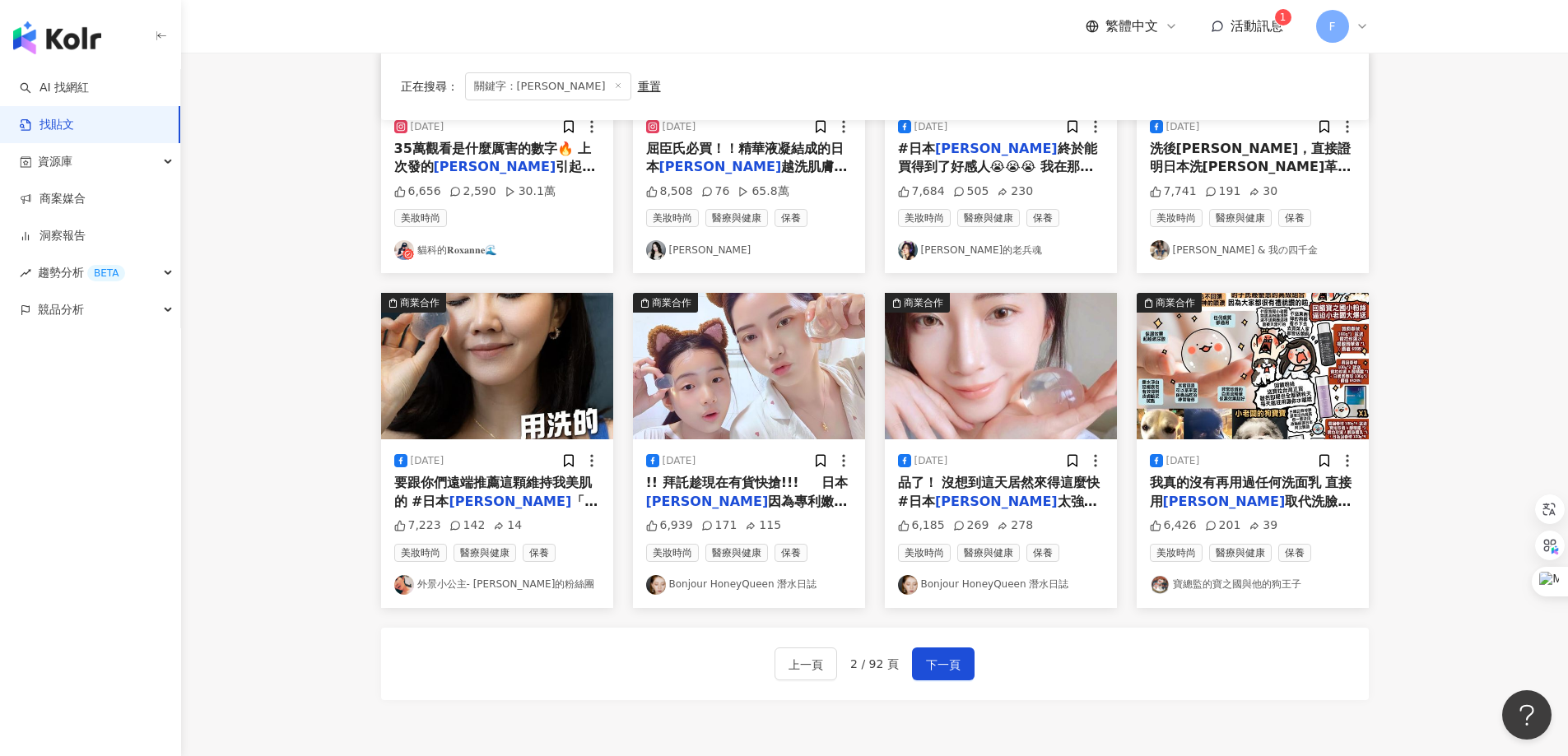
click at [769, 581] on link "Bonjour HoneyQueen 潛水日誌" at bounding box center [749, 585] width 206 height 20
click at [1262, 585] on link "寶總監的寶之國與他的狗王子" at bounding box center [1253, 585] width 206 height 20
click at [943, 666] on span "下一頁" at bounding box center [943, 664] width 34 height 20
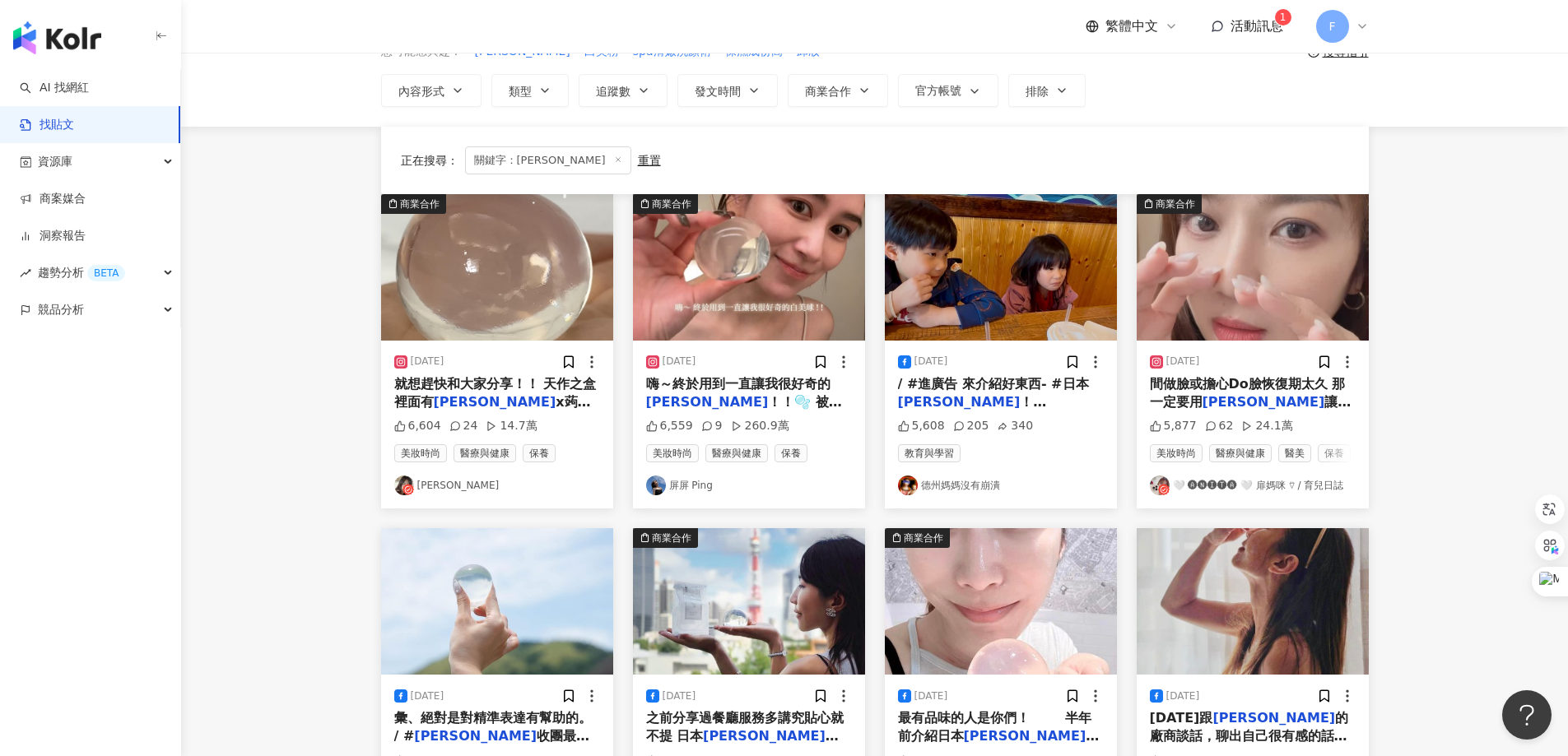
scroll to position [0, 0]
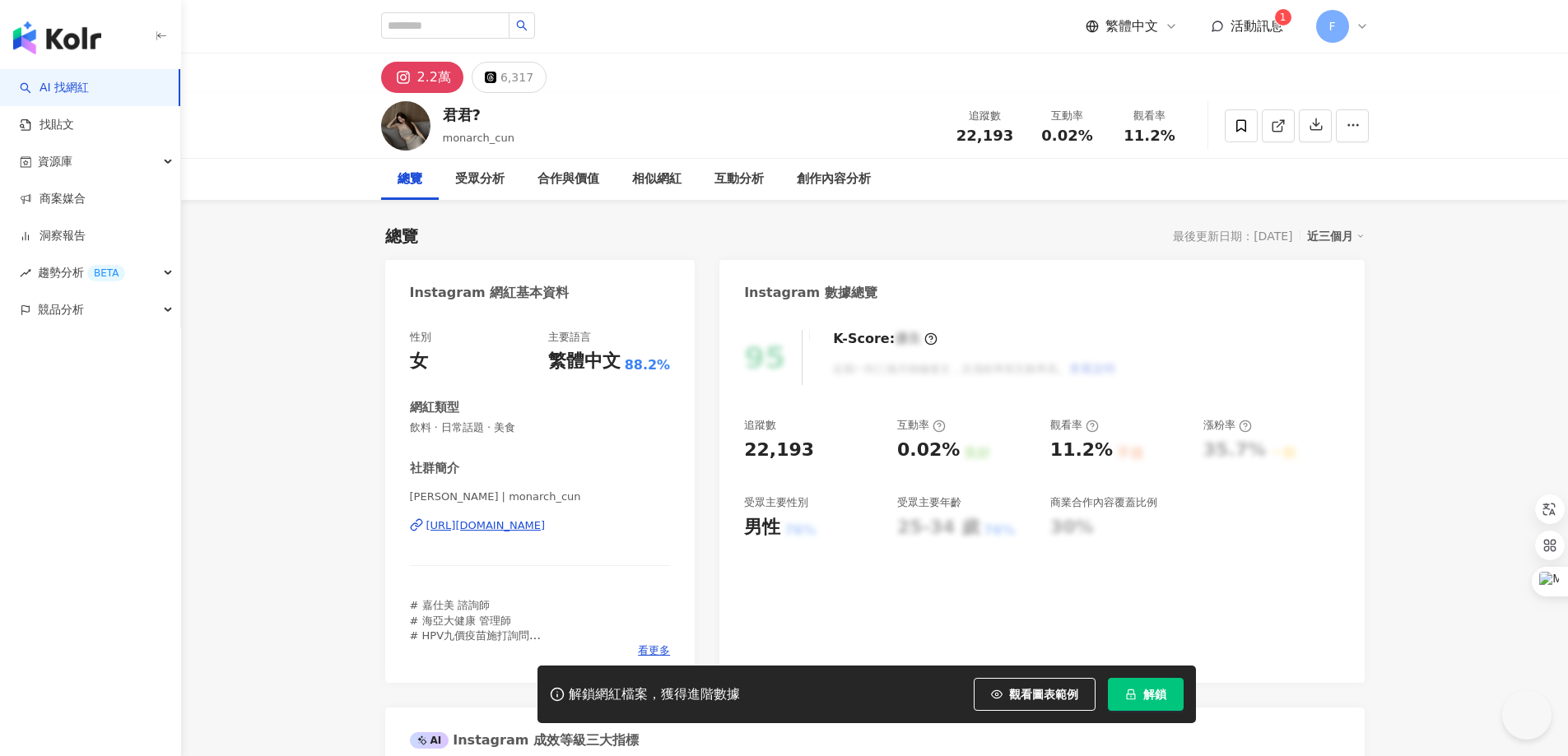
click at [546, 525] on div "https://www.instagram.com/monarch_cun/" at bounding box center [485, 525] width 119 height 15
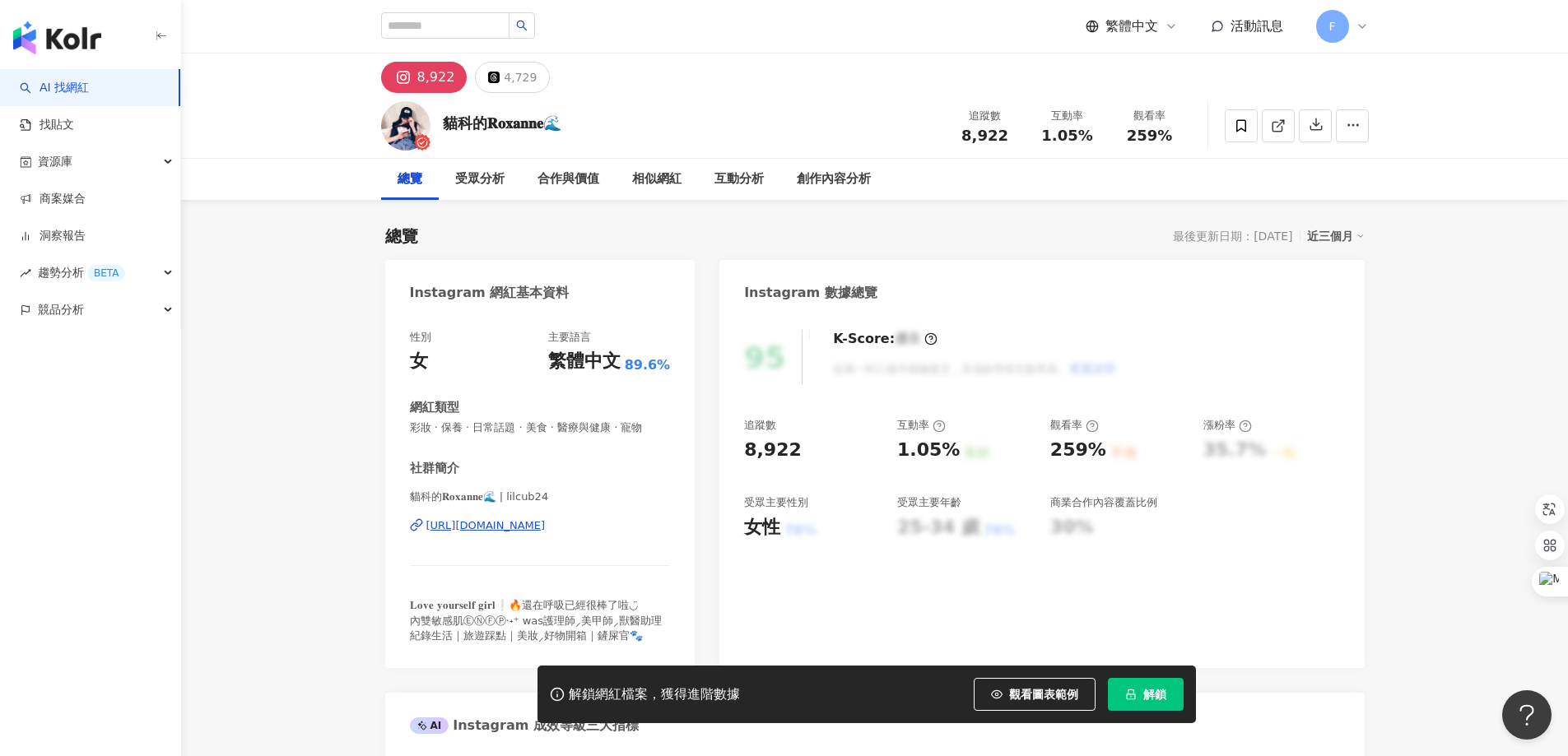
click at [546, 524] on div "https://www.instagram.com/lilcub24/" at bounding box center [485, 525] width 119 height 15
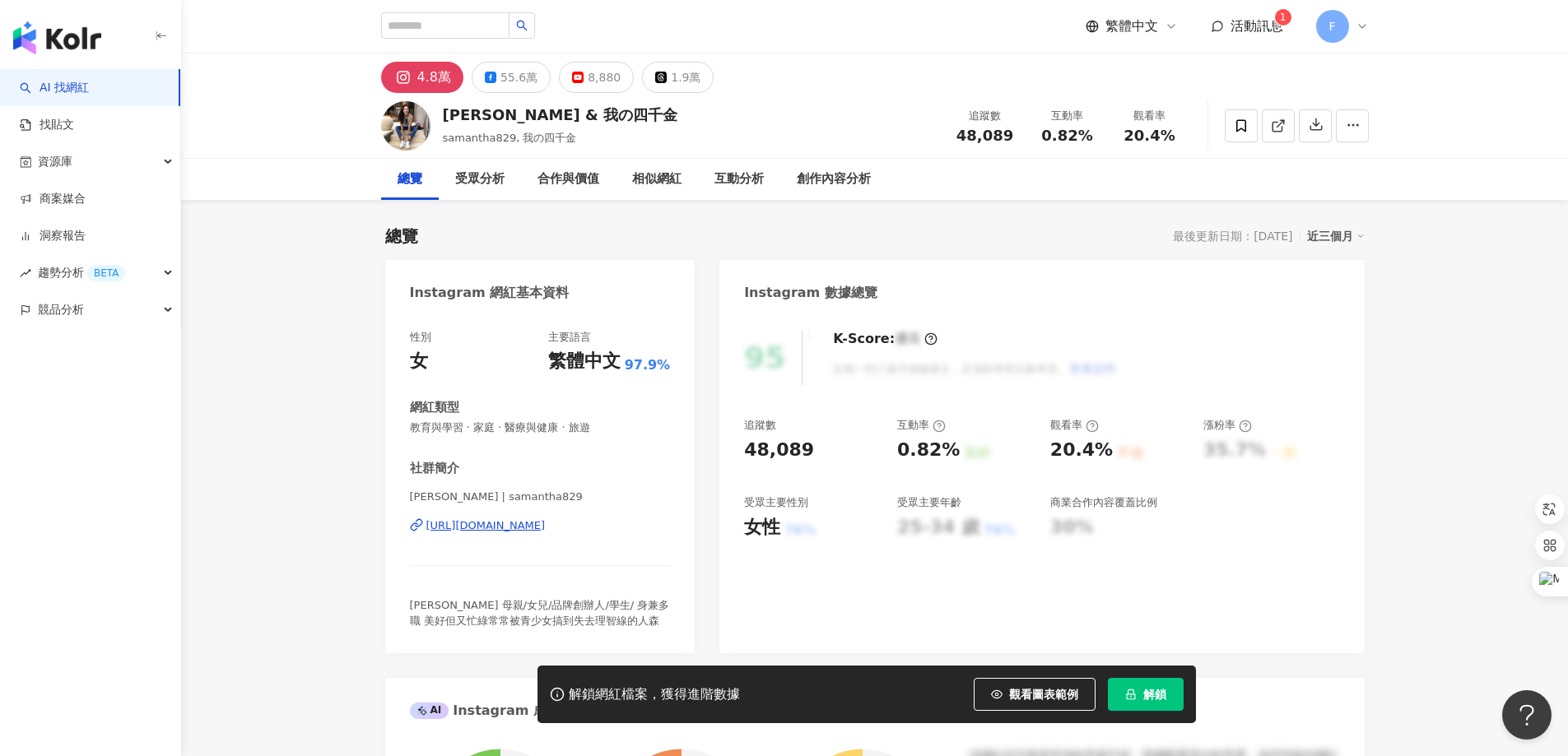
click at [426, 84] on div "4.8萬" at bounding box center [434, 77] width 33 height 23
click at [431, 77] on div "4.8萬" at bounding box center [434, 77] width 33 height 23
click at [489, 531] on div "https://www.instagram.com/samantha829/" at bounding box center [485, 525] width 119 height 15
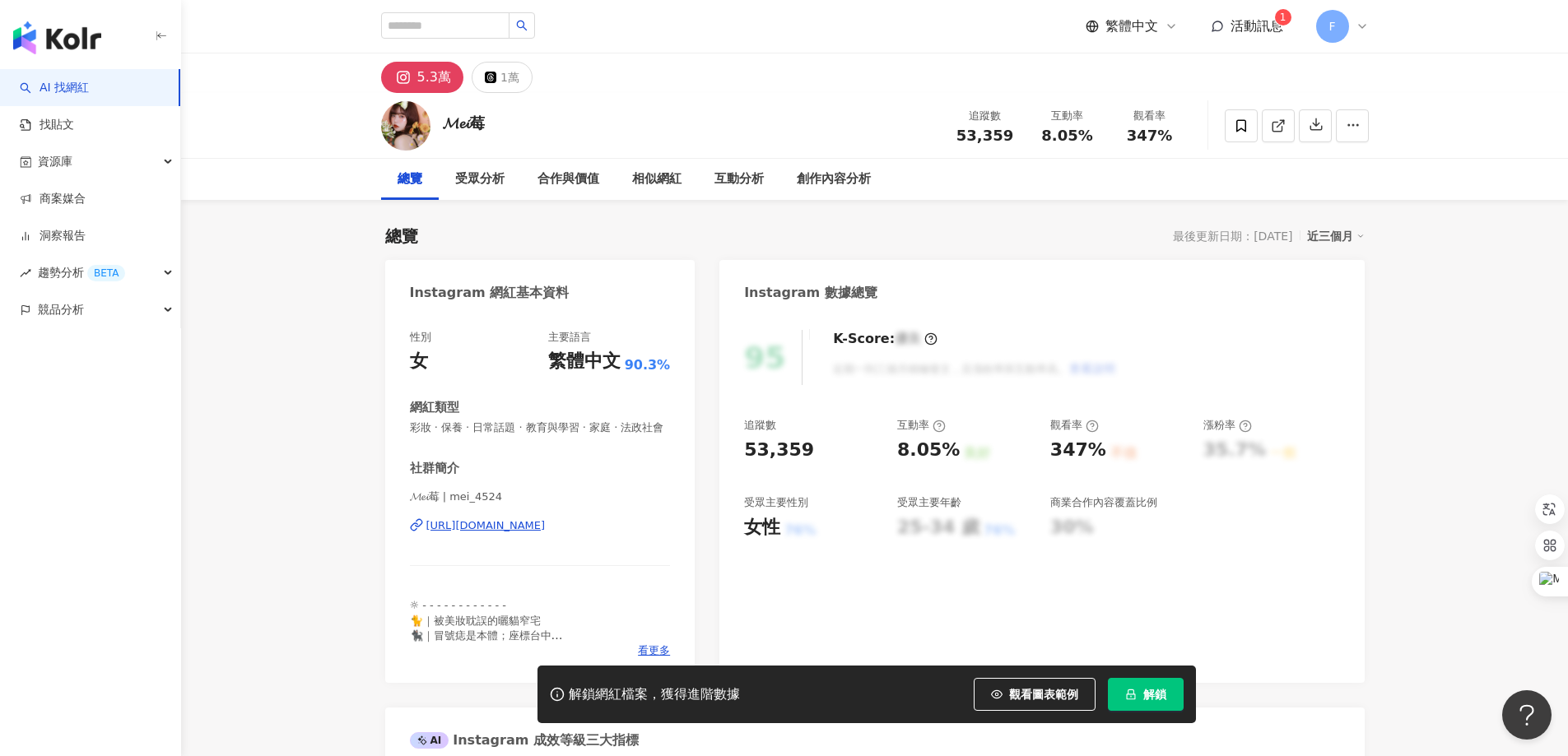
click at [532, 533] on div "https://www.instagram.com/mei_4524/" at bounding box center [485, 525] width 119 height 15
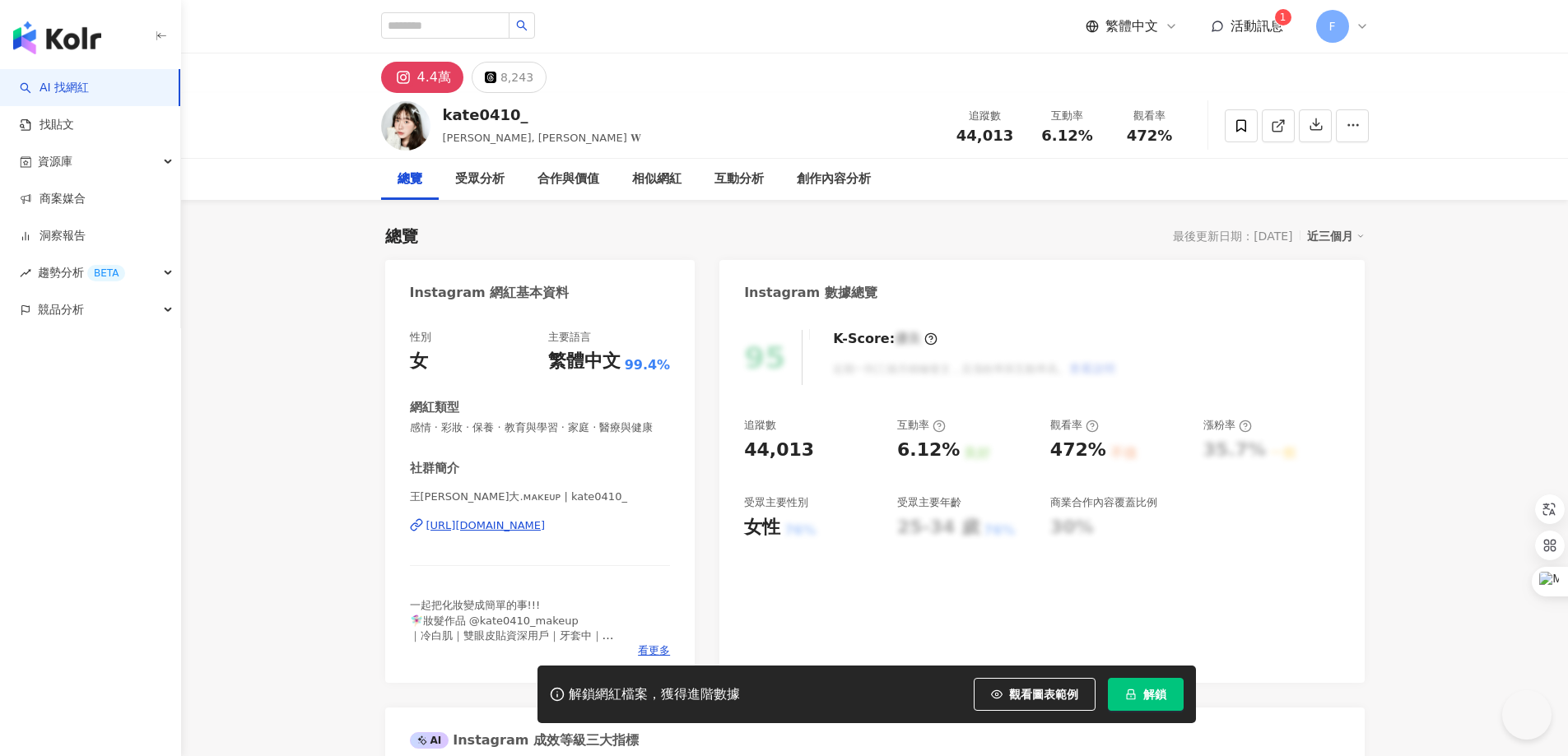
click at [519, 533] on div "https://www.instagram.com/kate0410_/" at bounding box center [485, 525] width 119 height 15
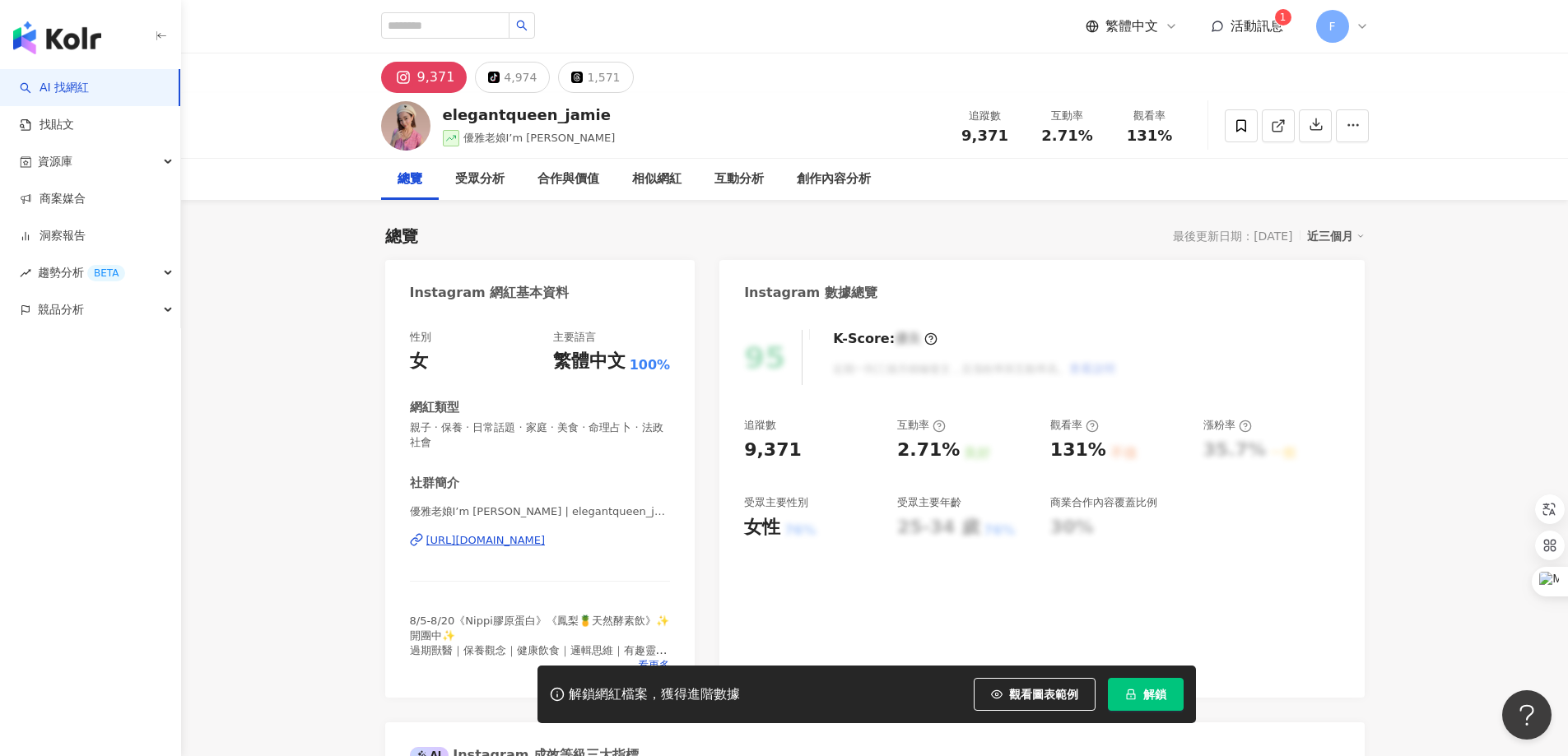
click at [534, 540] on div "[URL][DOMAIN_NAME]" at bounding box center [485, 540] width 119 height 15
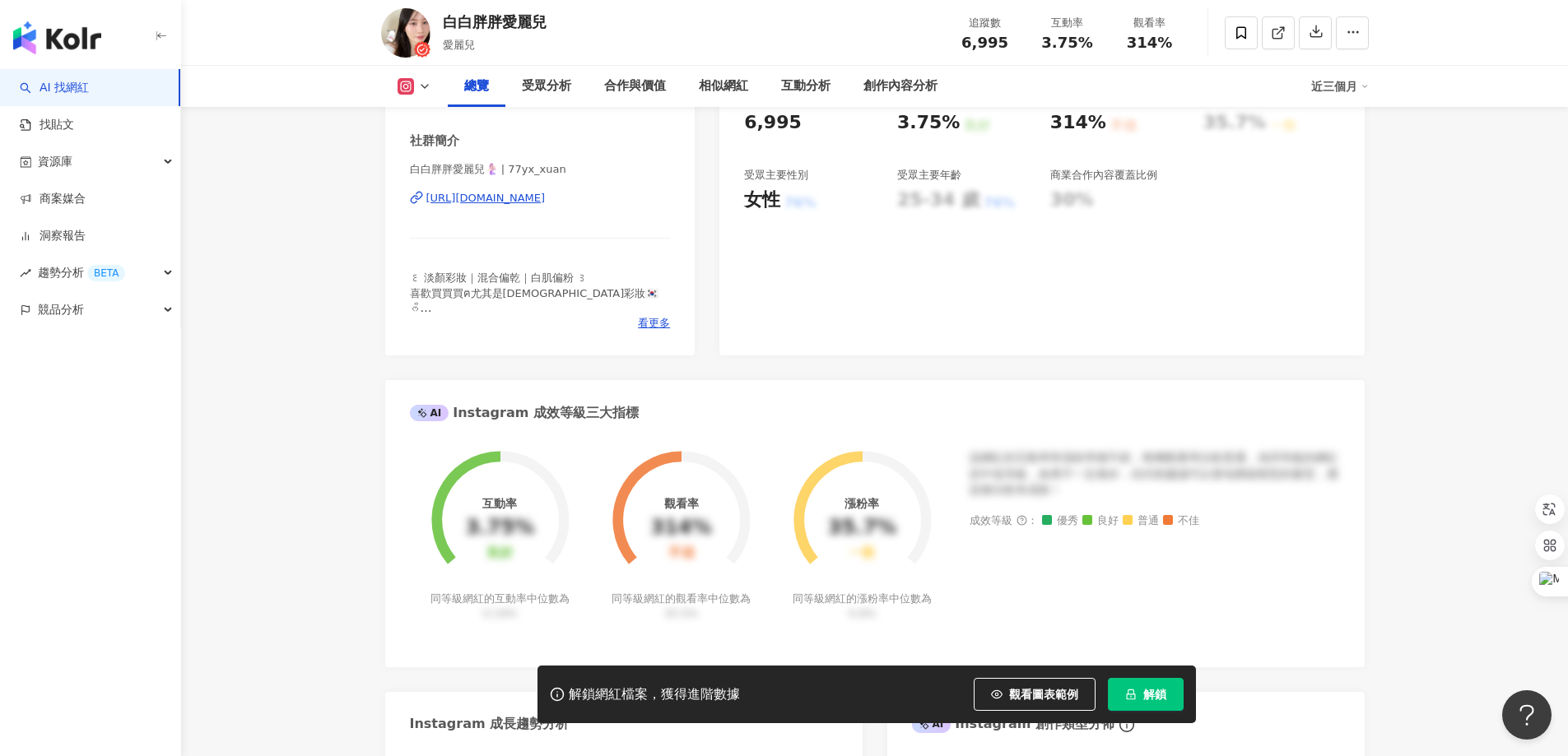
scroll to position [329, 0]
click at [529, 198] on div "[URL][DOMAIN_NAME]" at bounding box center [485, 196] width 119 height 15
click at [546, 197] on div "[URL][DOMAIN_NAME]" at bounding box center [485, 196] width 119 height 15
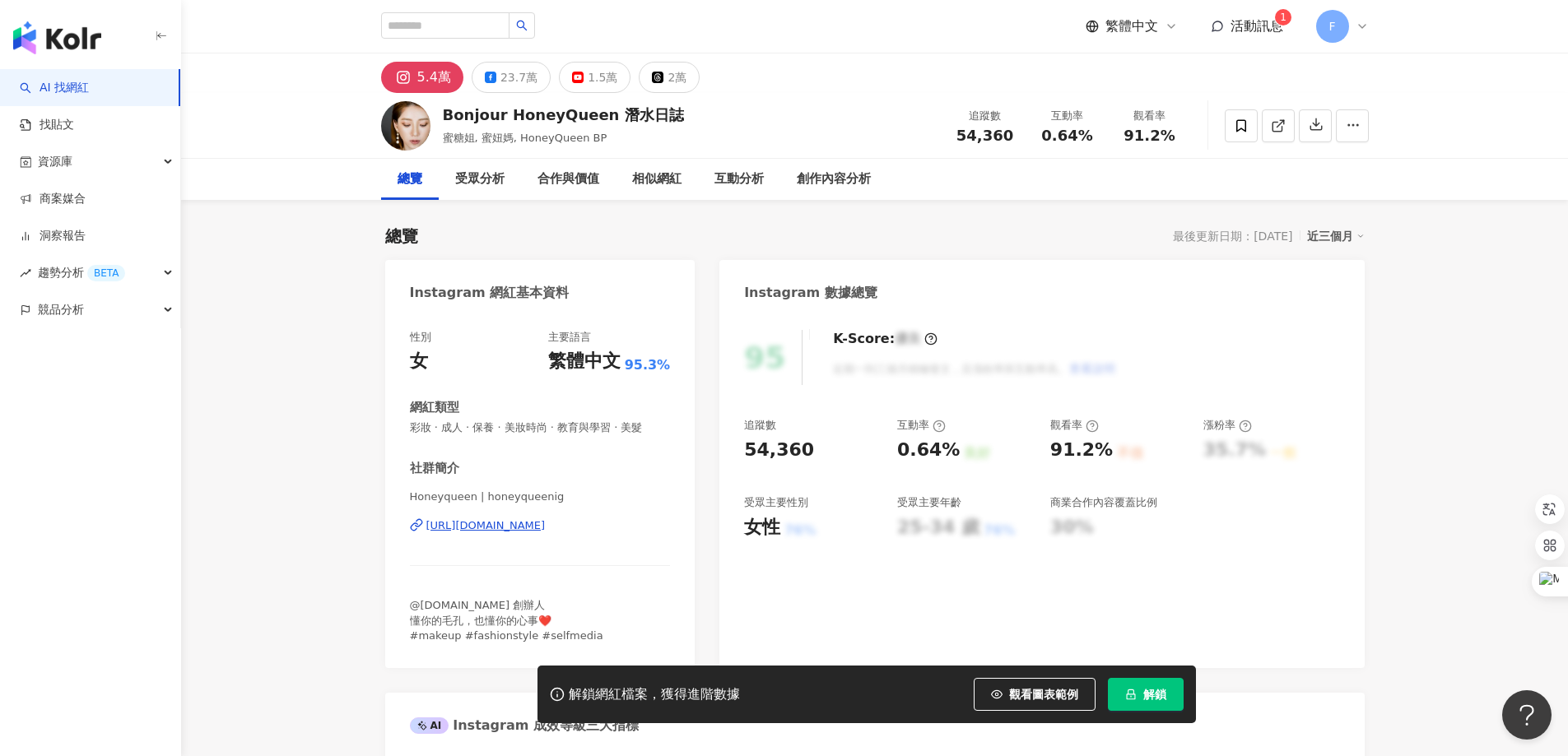
click at [542, 527] on div "[URL][DOMAIN_NAME]" at bounding box center [485, 525] width 119 height 15
click at [515, 77] on div "23.7萬" at bounding box center [519, 77] width 37 height 23
click at [515, 77] on div "23.7萬" at bounding box center [519, 77] width 43 height 23
drag, startPoint x: 500, startPoint y: 86, endPoint x: 502, endPoint y: 77, distance: 9.2
click at [501, 85] on div "23.7萬" at bounding box center [519, 77] width 43 height 23
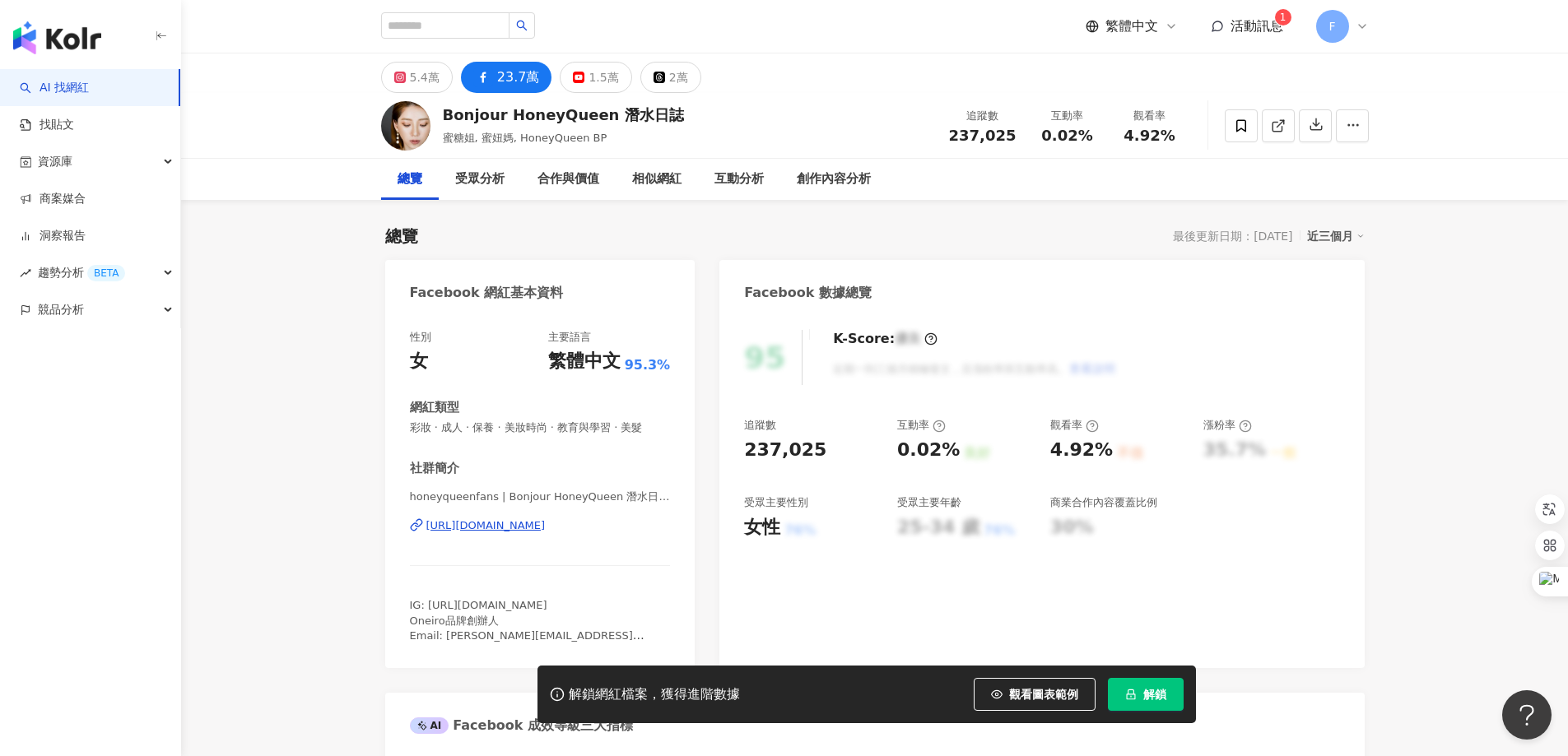
click at [502, 77] on div "23.7萬" at bounding box center [519, 77] width 43 height 23
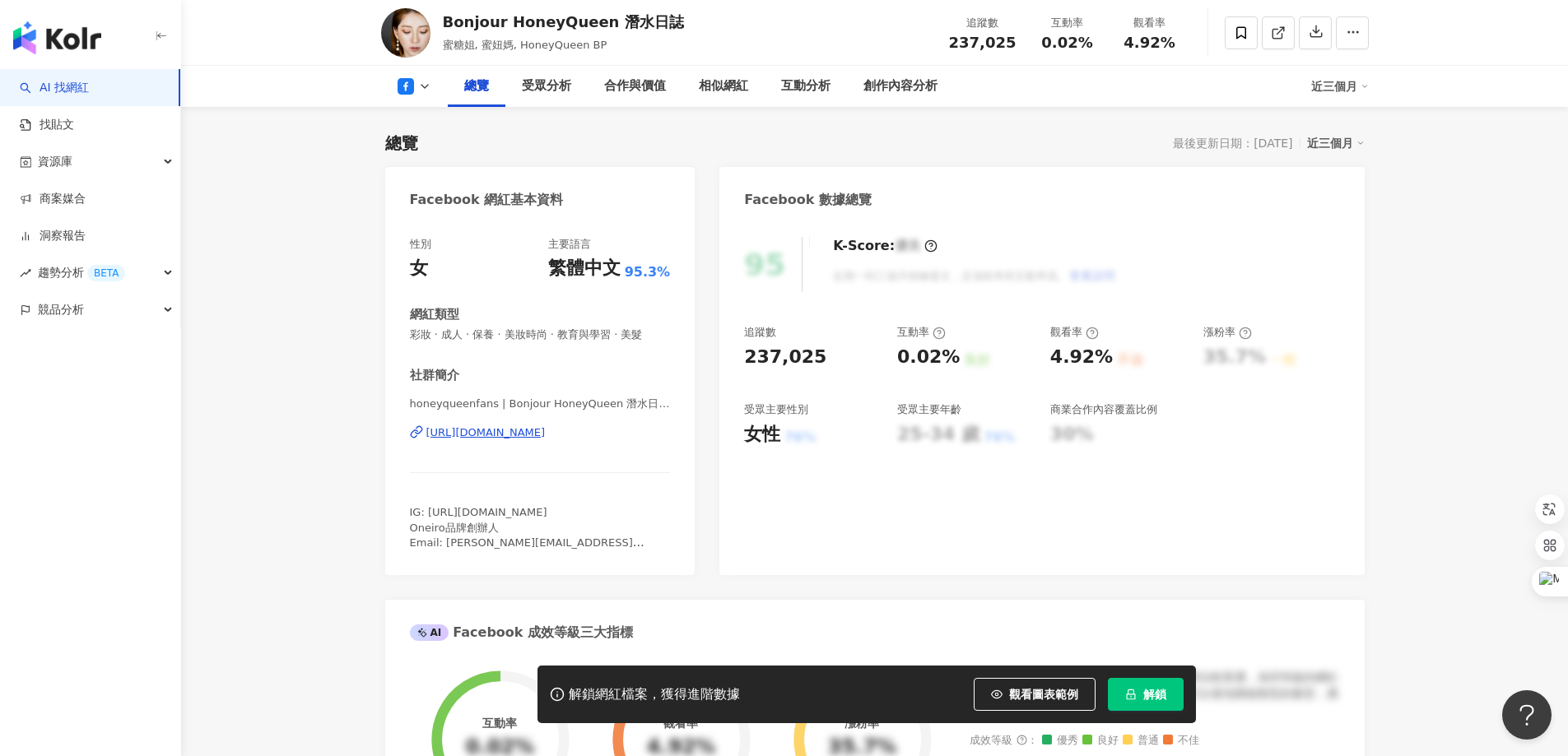
scroll to position [247, 0]
